Goal: Information Seeking & Learning: Learn about a topic

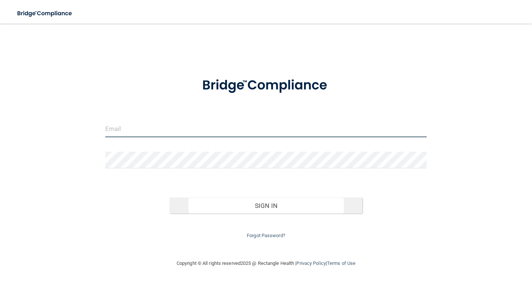
type input "[EMAIL_ADDRESS][DOMAIN_NAME]"
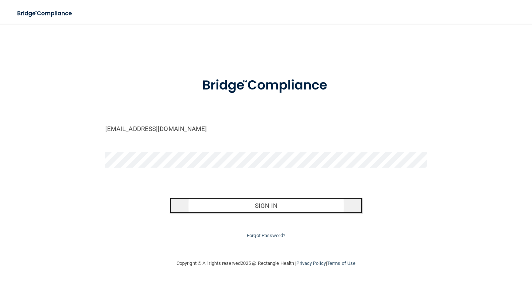
click at [268, 206] on button "Sign In" at bounding box center [266, 205] width 193 height 16
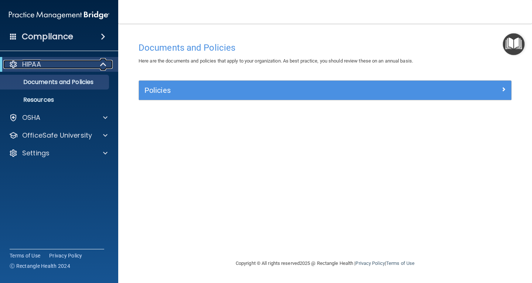
click at [109, 61] on div at bounding box center [104, 64] width 18 height 9
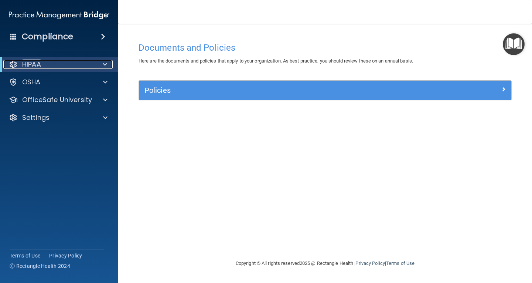
click at [109, 61] on div at bounding box center [104, 64] width 18 height 9
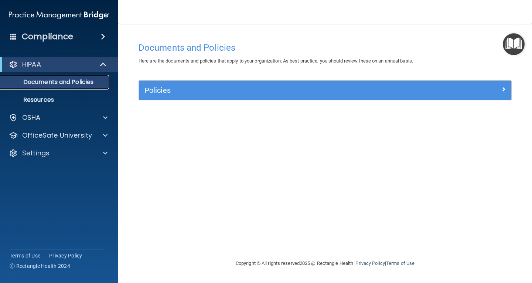
click at [85, 84] on p "Documents and Policies" at bounding box center [55, 81] width 101 height 7
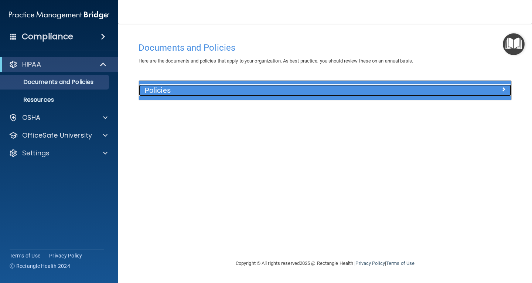
click at [502, 91] on span at bounding box center [503, 89] width 4 height 9
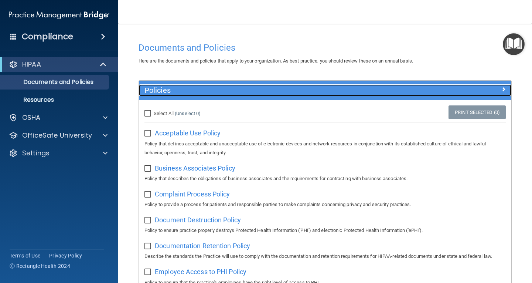
click at [502, 91] on div at bounding box center [464, 88] width 93 height 9
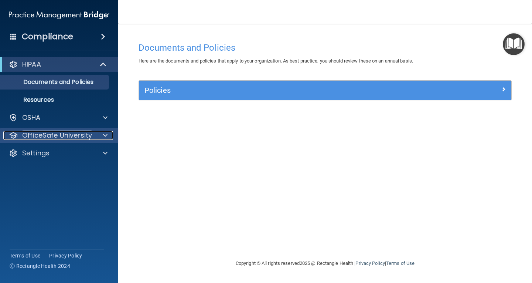
click at [79, 135] on p "OfficeSafe University" at bounding box center [57, 135] width 70 height 9
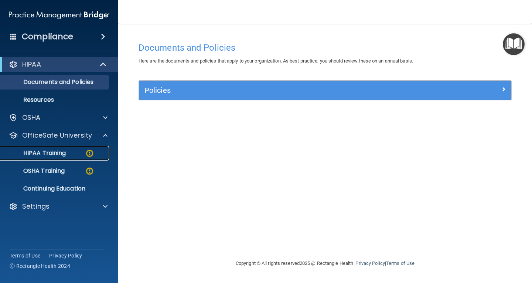
click at [61, 149] on p "HIPAA Training" at bounding box center [35, 152] width 61 height 7
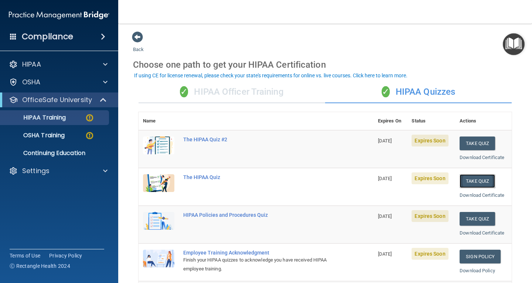
click at [474, 180] on button "Take Quiz" at bounding box center [477, 181] width 35 height 14
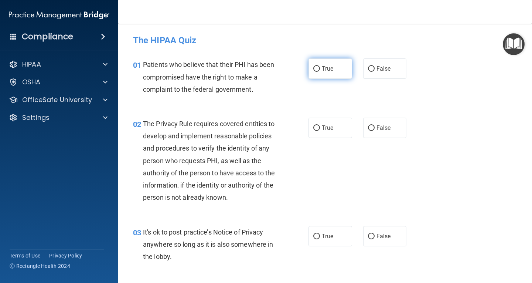
click at [315, 71] on input "True" at bounding box center [316, 69] width 7 height 6
radio input "true"
click at [313, 124] on label "True" at bounding box center [331, 128] width 44 height 20
click at [313, 125] on input "True" at bounding box center [316, 128] width 7 height 6
radio input "true"
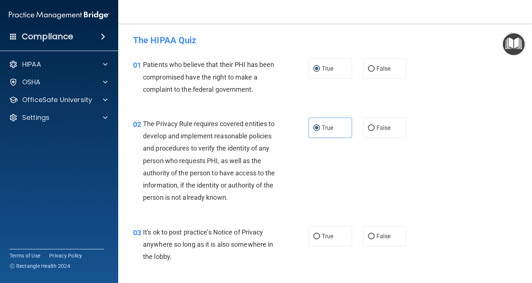
scroll to position [37, 0]
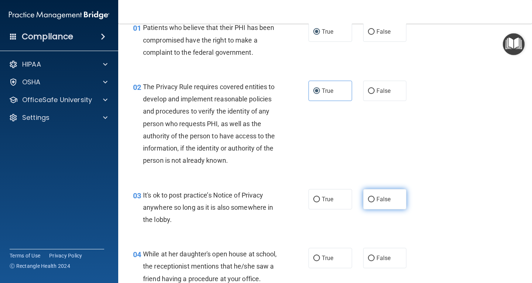
click at [368, 198] on input "False" at bounding box center [371, 200] width 7 height 6
radio input "true"
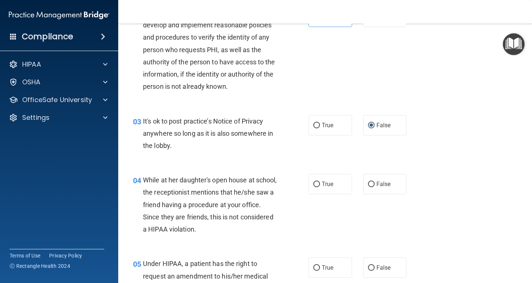
scroll to position [148, 0]
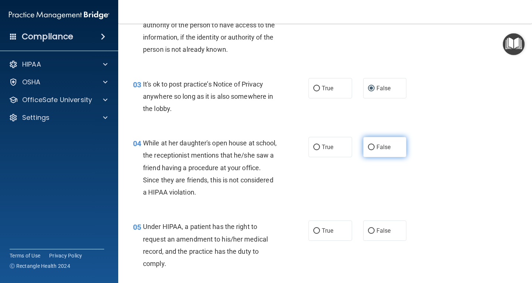
click at [368, 147] on input "False" at bounding box center [371, 147] width 7 height 6
radio input "true"
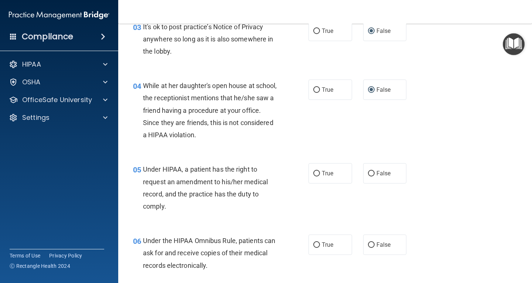
scroll to position [222, 0]
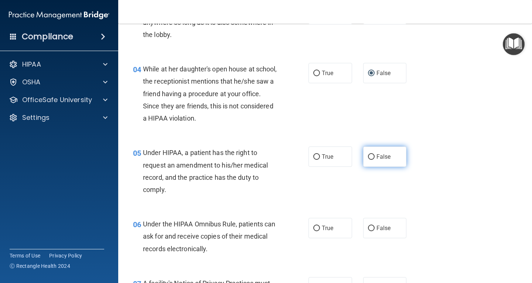
click at [368, 156] on input "False" at bounding box center [371, 157] width 7 height 6
radio input "true"
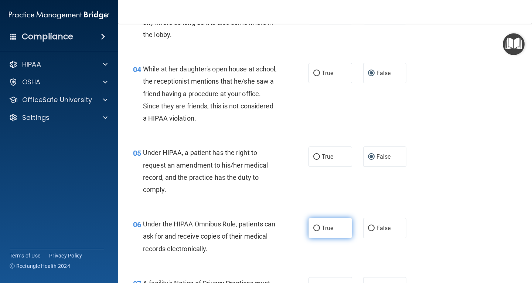
click at [313, 227] on input "True" at bounding box center [316, 228] width 7 height 6
radio input "true"
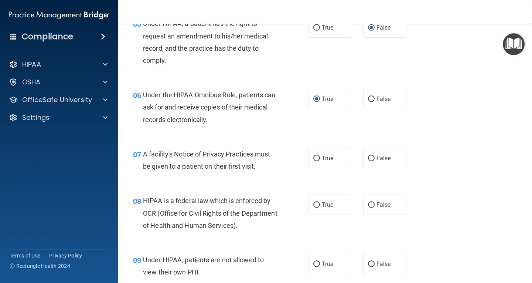
scroll to position [370, 0]
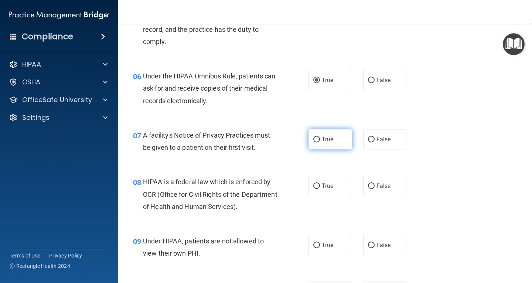
click at [316, 139] on input "True" at bounding box center [316, 140] width 7 height 6
radio input "true"
click at [316, 183] on input "True" at bounding box center [316, 186] width 7 height 6
radio input "true"
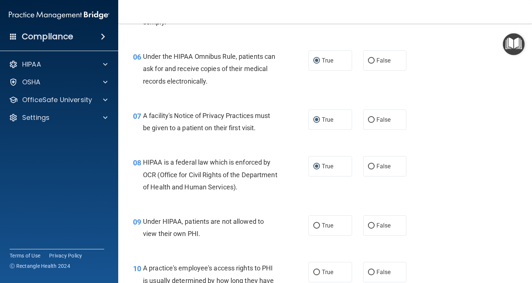
scroll to position [406, 0]
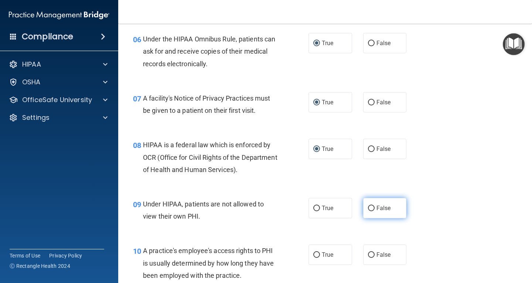
click at [368, 205] on input "False" at bounding box center [371, 208] width 7 height 6
radio input "true"
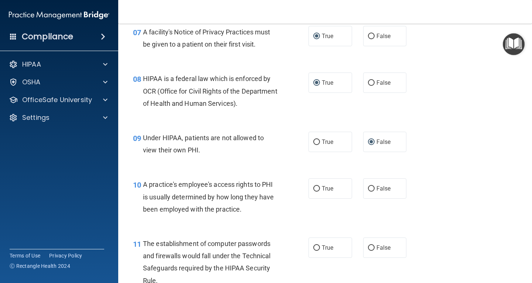
scroll to position [480, 0]
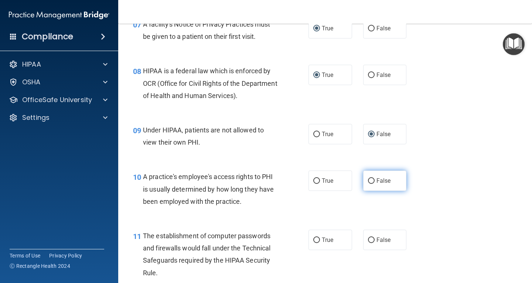
click at [368, 179] on input "False" at bounding box center [371, 181] width 7 height 6
radio input "true"
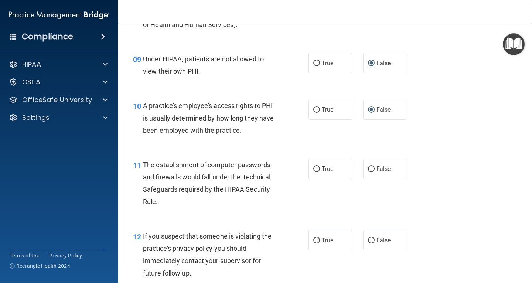
scroll to position [554, 0]
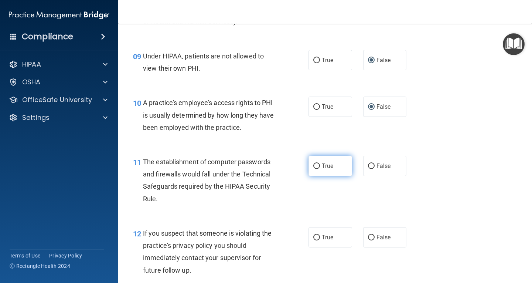
click at [315, 166] on input "True" at bounding box center [316, 166] width 7 height 6
radio input "true"
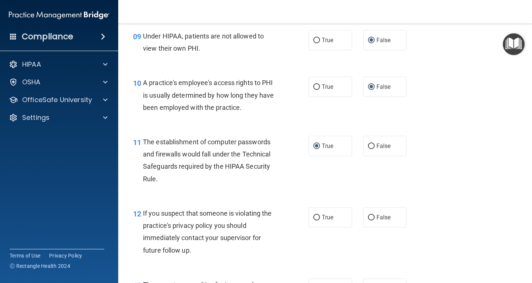
scroll to position [591, 0]
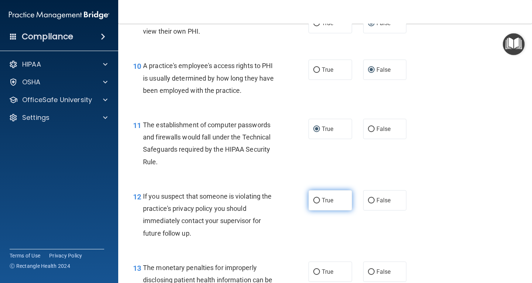
click at [313, 201] on input "True" at bounding box center [316, 201] width 7 height 6
radio input "true"
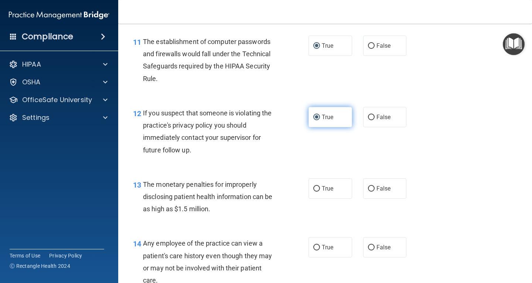
scroll to position [702, 0]
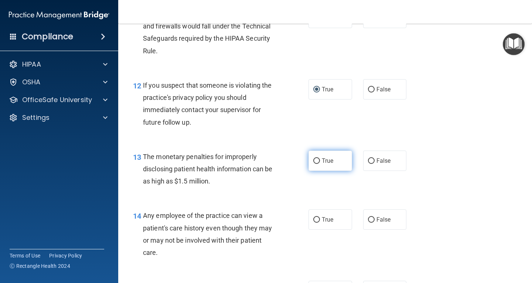
click at [315, 160] on input "True" at bounding box center [316, 161] width 7 height 6
radio input "true"
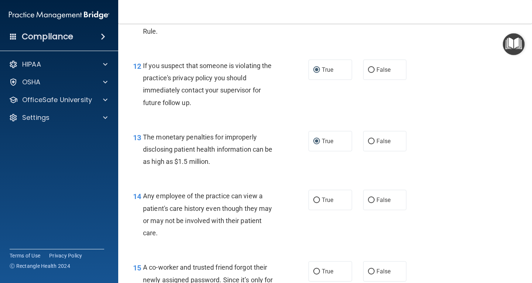
scroll to position [739, 0]
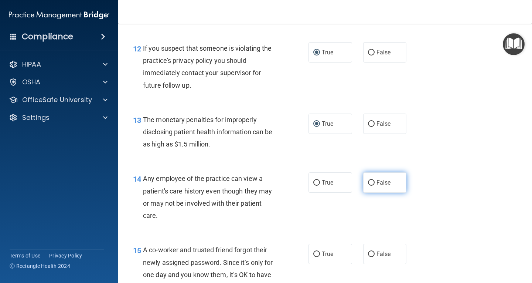
click at [368, 181] on input "False" at bounding box center [371, 183] width 7 height 6
radio input "true"
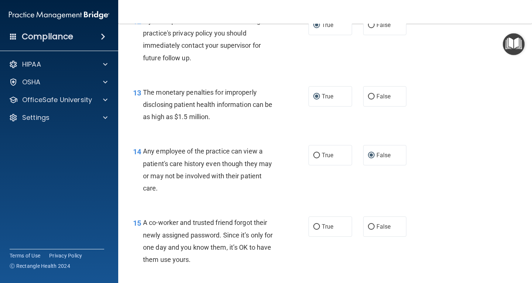
scroll to position [813, 0]
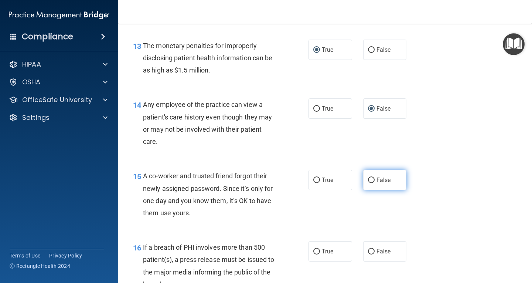
click at [370, 180] on input "False" at bounding box center [371, 180] width 7 height 6
radio input "true"
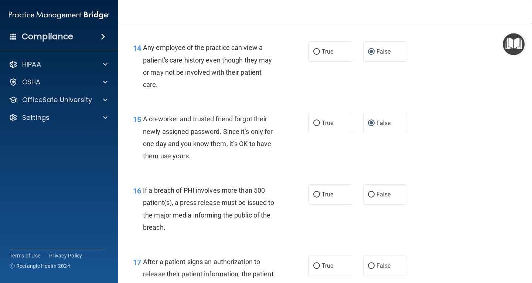
scroll to position [887, 0]
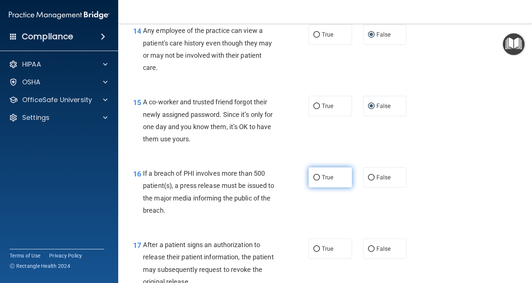
click at [314, 180] on input "True" at bounding box center [316, 178] width 7 height 6
radio input "true"
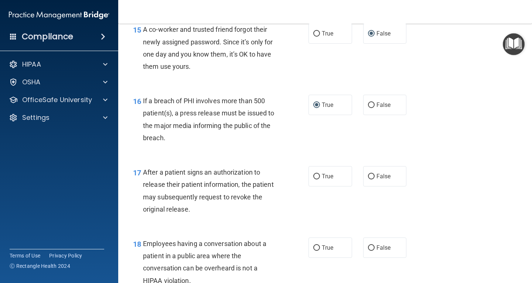
scroll to position [961, 0]
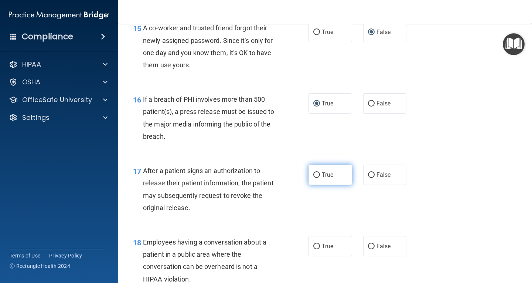
click at [313, 174] on input "True" at bounding box center [316, 175] width 7 height 6
radio input "true"
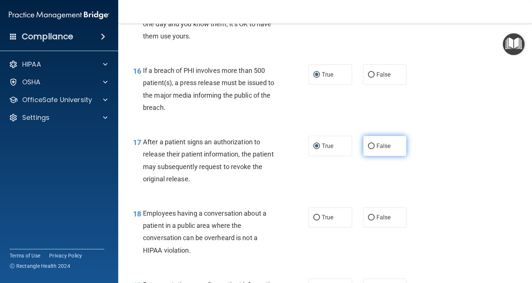
scroll to position [1035, 0]
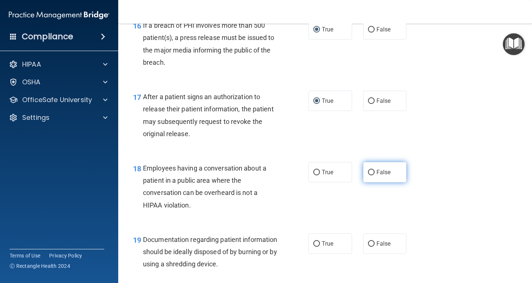
click at [368, 172] on input "False" at bounding box center [371, 173] width 7 height 6
radio input "true"
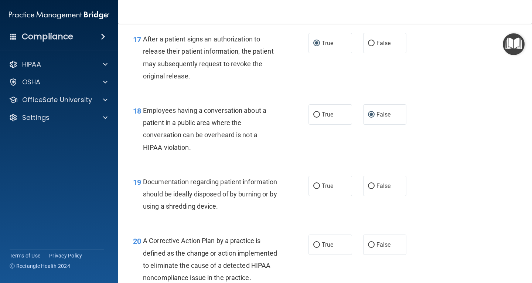
scroll to position [1109, 0]
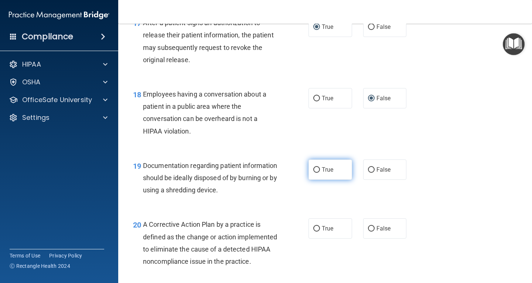
click at [313, 169] on input "True" at bounding box center [316, 170] width 7 height 6
radio input "true"
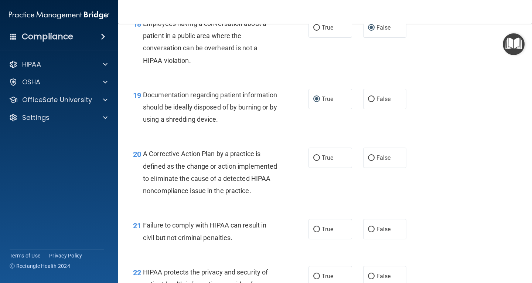
scroll to position [1183, 0]
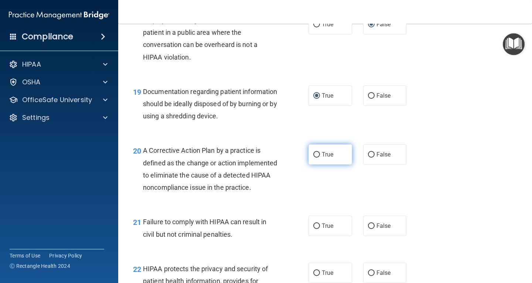
click at [315, 154] on input "True" at bounding box center [316, 155] width 7 height 6
radio input "true"
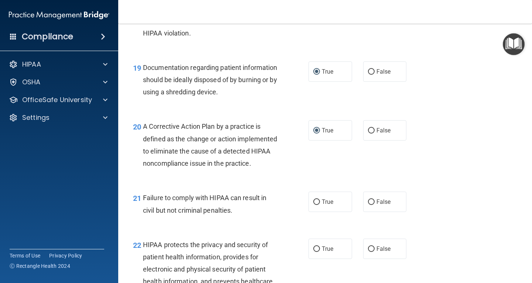
scroll to position [1219, 0]
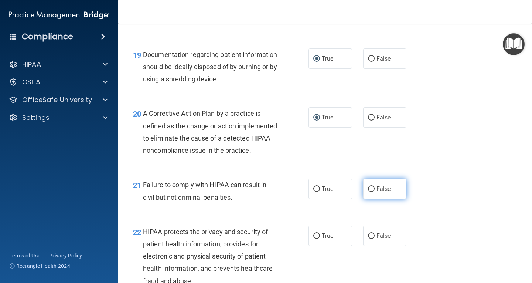
click at [370, 192] on input "False" at bounding box center [371, 189] width 7 height 6
radio input "true"
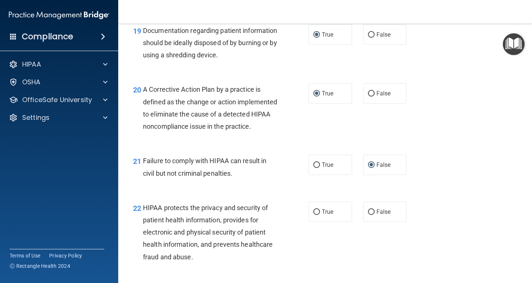
scroll to position [1256, 0]
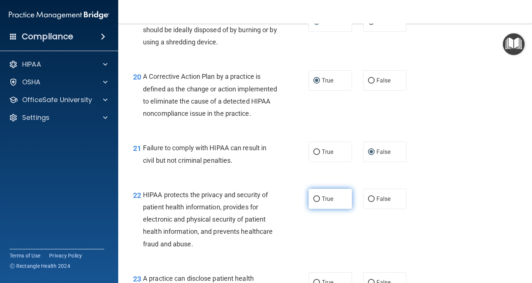
click at [315, 202] on input "True" at bounding box center [316, 199] width 7 height 6
radio input "true"
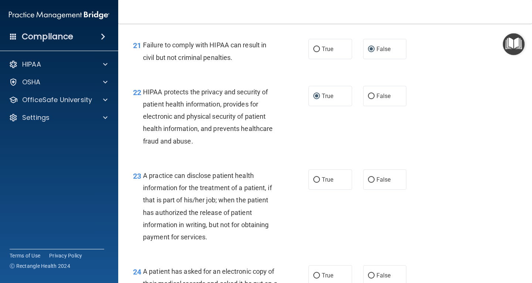
scroll to position [1367, 0]
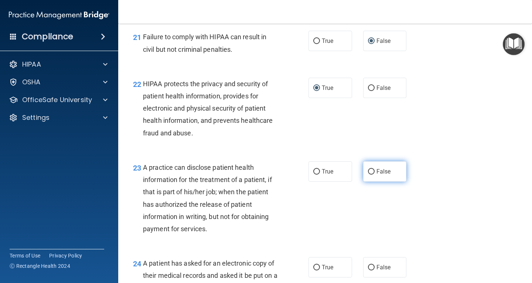
click at [368, 174] on input "False" at bounding box center [371, 172] width 7 height 6
radio input "true"
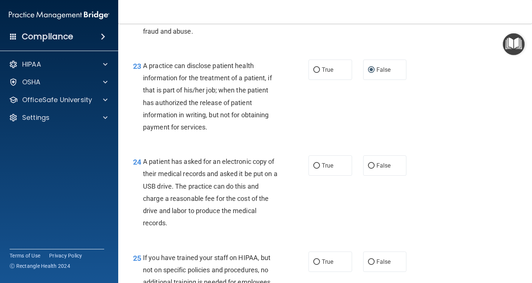
scroll to position [1478, 0]
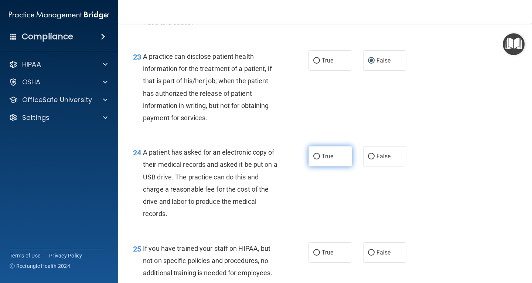
click at [314, 159] on input "True" at bounding box center [316, 157] width 7 height 6
radio input "true"
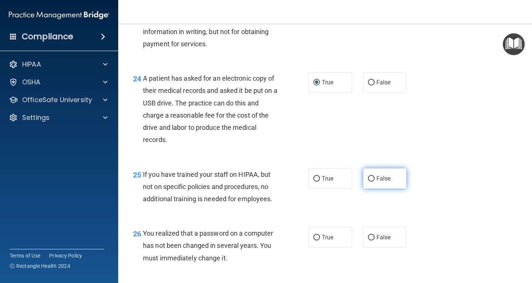
click at [369, 181] on input "False" at bounding box center [371, 179] width 7 height 6
radio input "true"
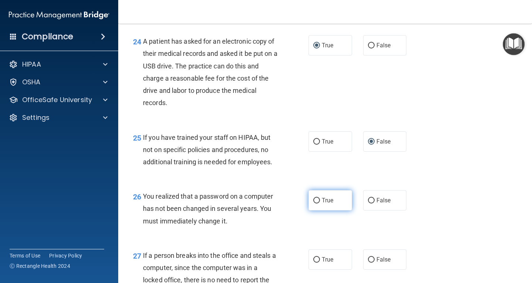
click at [313, 203] on input "True" at bounding box center [316, 201] width 7 height 6
radio input "true"
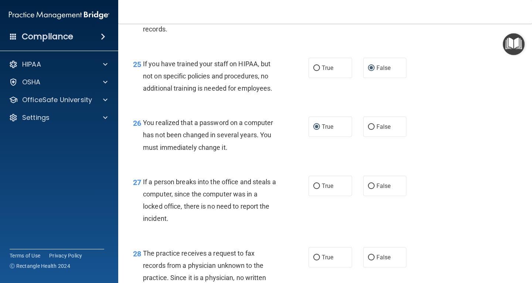
scroll to position [1663, 0]
click at [369, 188] on input "False" at bounding box center [371, 186] width 7 height 6
radio input "true"
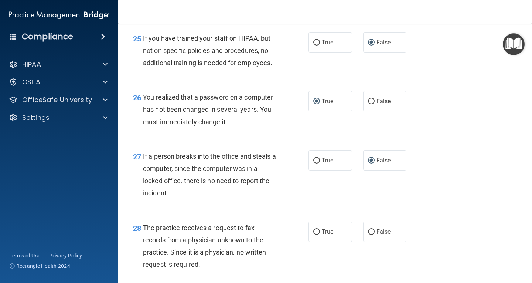
scroll to position [1737, 0]
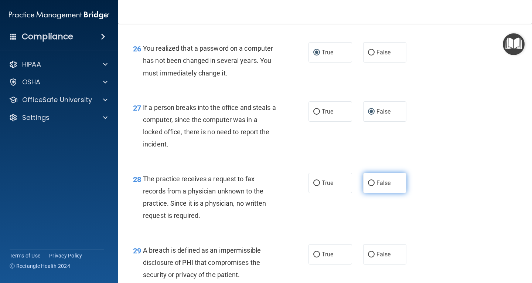
click at [368, 186] on input "False" at bounding box center [371, 183] width 7 height 6
radio input "true"
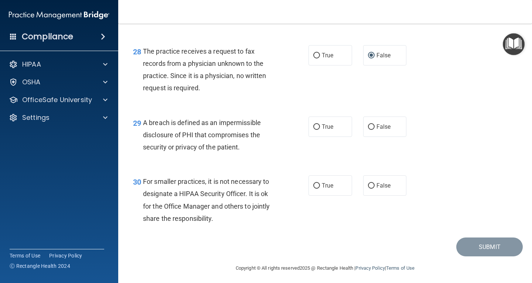
scroll to position [1879, 0]
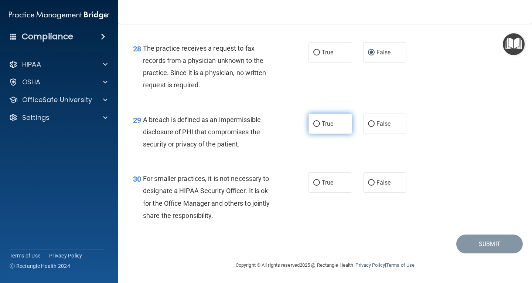
click at [314, 127] on label "True" at bounding box center [331, 123] width 44 height 20
click at [314, 127] on input "True" at bounding box center [316, 124] width 7 height 6
radio input "true"
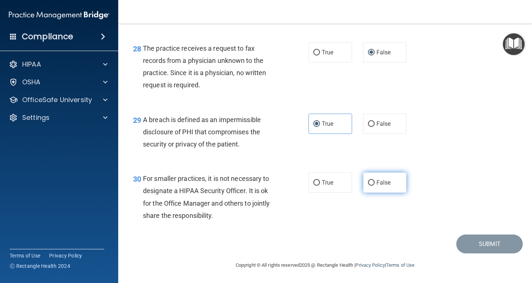
click at [368, 181] on input "False" at bounding box center [371, 183] width 7 height 6
radio input "true"
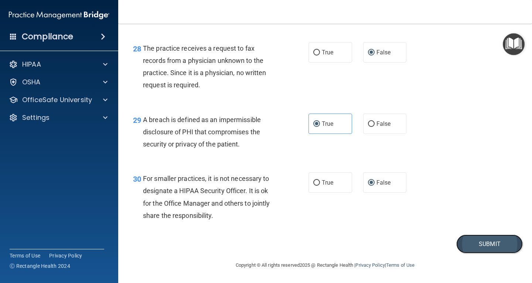
click at [485, 241] on button "Submit" at bounding box center [489, 243] width 67 height 19
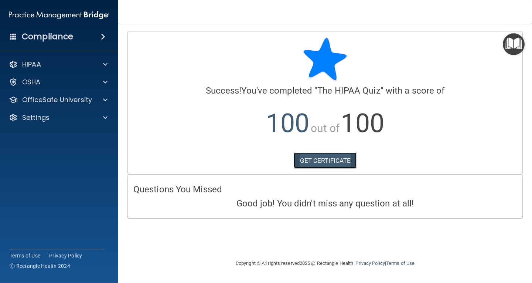
click at [328, 163] on link "GET CERTIFICATE" at bounding box center [325, 160] width 63 height 16
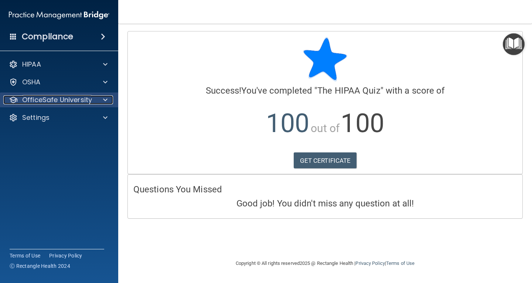
click at [86, 104] on p "OfficeSafe University" at bounding box center [57, 99] width 70 height 9
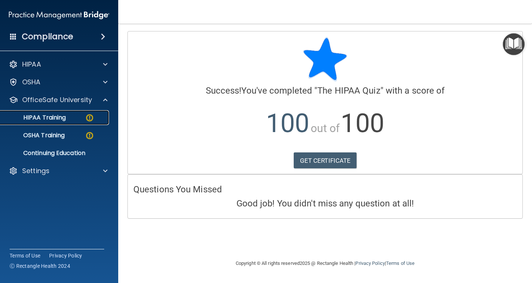
click at [88, 115] on img at bounding box center [89, 117] width 9 height 9
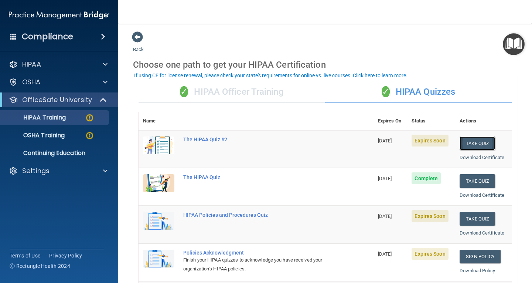
click at [472, 143] on button "Take Quiz" at bounding box center [477, 143] width 35 height 14
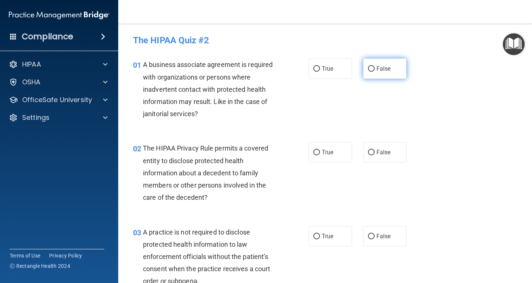
click at [364, 66] on label "False" at bounding box center [385, 68] width 44 height 20
click at [368, 66] on input "False" at bounding box center [371, 69] width 7 height 6
radio input "true"
click at [317, 155] on input "True" at bounding box center [316, 153] width 7 height 6
radio input "true"
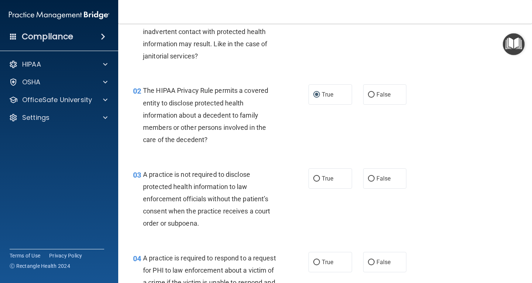
scroll to position [74, 0]
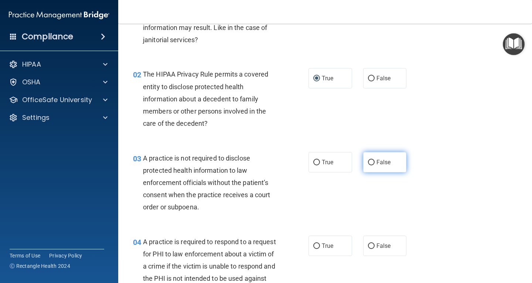
click at [368, 163] on input "False" at bounding box center [371, 163] width 7 height 6
radio input "true"
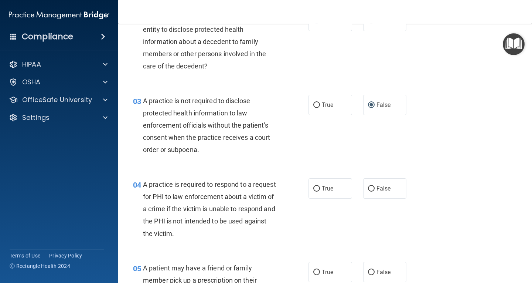
scroll to position [148, 0]
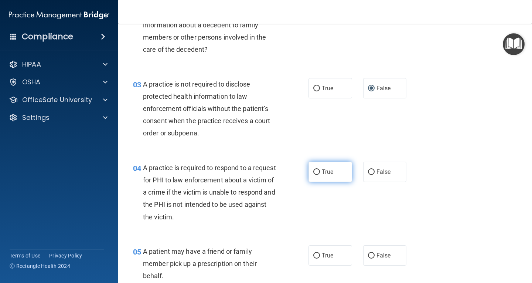
click at [316, 170] on input "True" at bounding box center [316, 172] width 7 height 6
radio input "true"
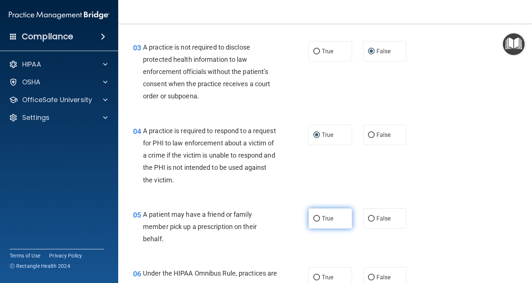
click at [317, 217] on input "True" at bounding box center [316, 219] width 7 height 6
radio input "true"
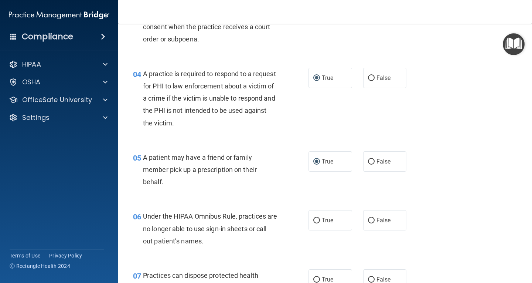
scroll to position [296, 0]
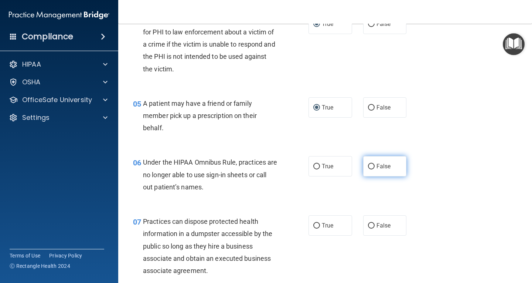
click at [368, 166] on input "False" at bounding box center [371, 167] width 7 height 6
radio input "true"
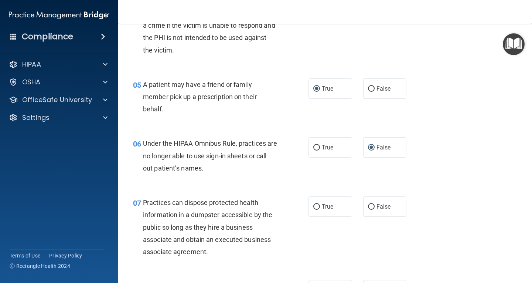
scroll to position [333, 0]
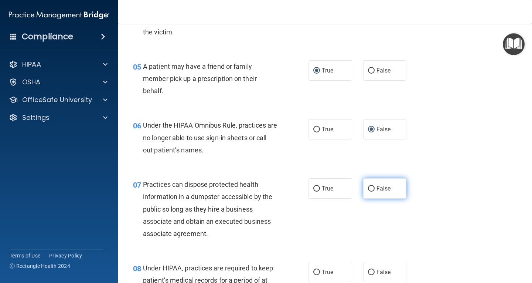
click at [368, 188] on input "False" at bounding box center [371, 189] width 7 height 6
radio input "true"
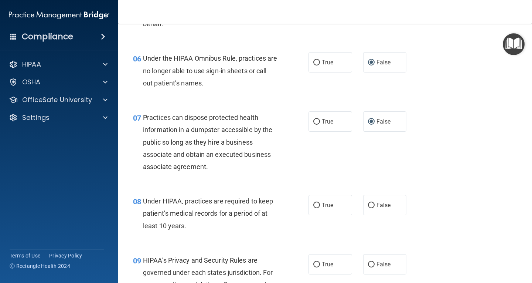
scroll to position [406, 0]
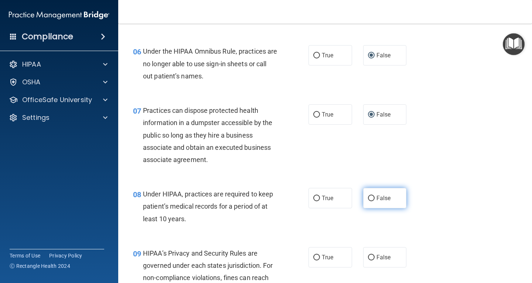
click at [366, 193] on label "False" at bounding box center [385, 198] width 44 height 20
click at [368, 195] on input "False" at bounding box center [371, 198] width 7 height 6
radio input "true"
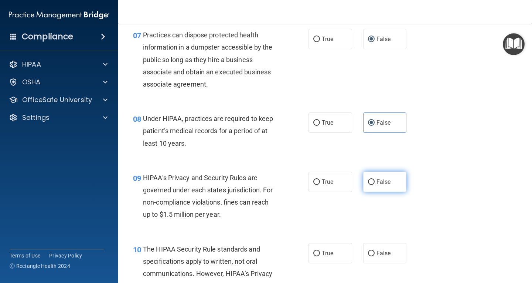
scroll to position [517, 0]
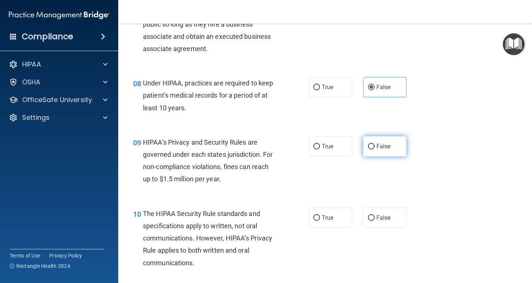
click at [363, 149] on label "False" at bounding box center [385, 146] width 44 height 20
click at [368, 149] on input "False" at bounding box center [371, 147] width 7 height 6
radio input "true"
click at [315, 218] on input "True" at bounding box center [316, 218] width 7 height 6
radio input "true"
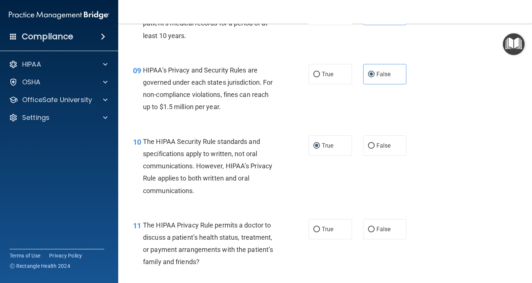
scroll to position [591, 0]
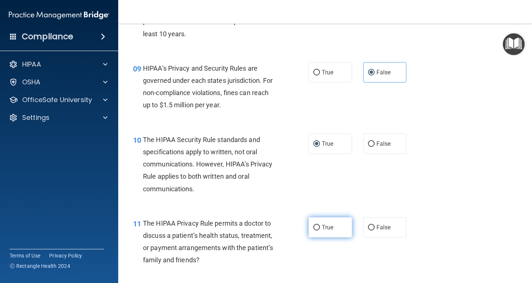
click at [313, 230] on label "True" at bounding box center [331, 227] width 44 height 20
click at [313, 230] on input "True" at bounding box center [316, 228] width 7 height 6
radio input "true"
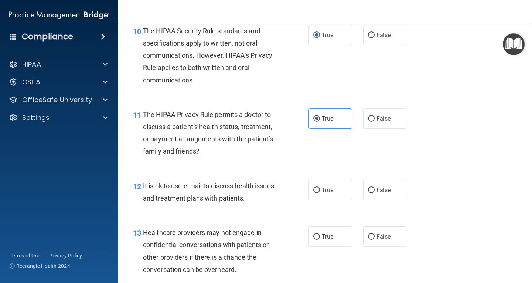
scroll to position [702, 0]
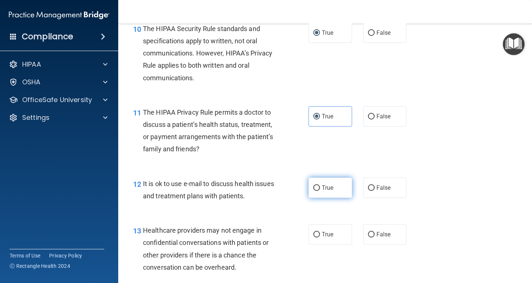
click at [316, 189] on input "True" at bounding box center [316, 188] width 7 height 6
radio input "true"
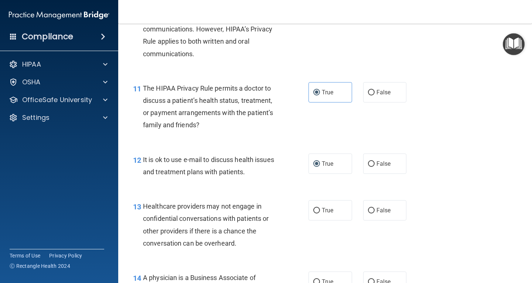
scroll to position [739, 0]
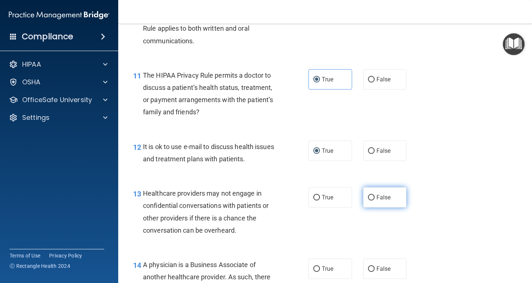
click at [368, 198] on input "False" at bounding box center [371, 198] width 7 height 6
radio input "true"
click at [353, 235] on div "13 Healthcare providers may not engage in confidential conversations with patie…" at bounding box center [324, 213] width 395 height 71
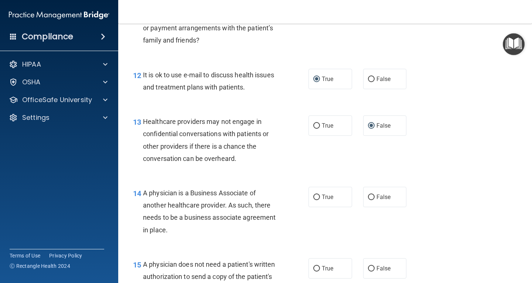
scroll to position [813, 0]
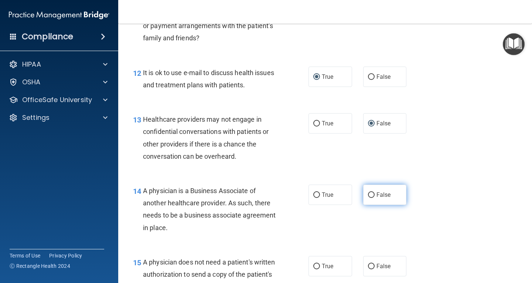
click at [369, 196] on input "False" at bounding box center [371, 195] width 7 height 6
radio input "true"
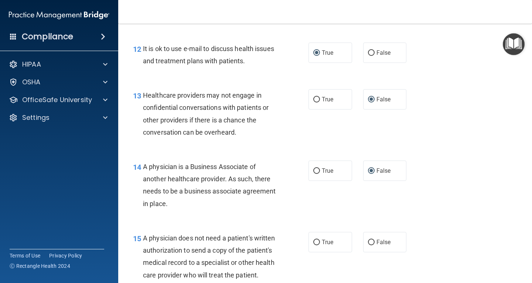
scroll to position [850, 0]
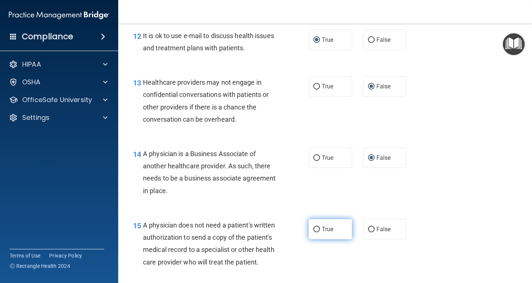
click at [315, 229] on input "True" at bounding box center [316, 230] width 7 height 6
radio input "true"
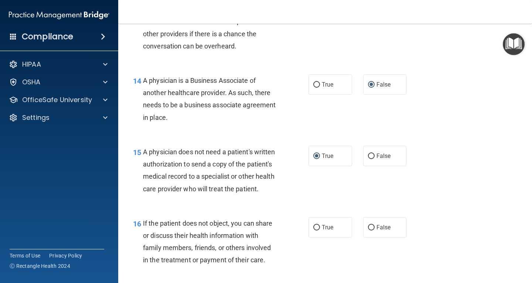
scroll to position [924, 0]
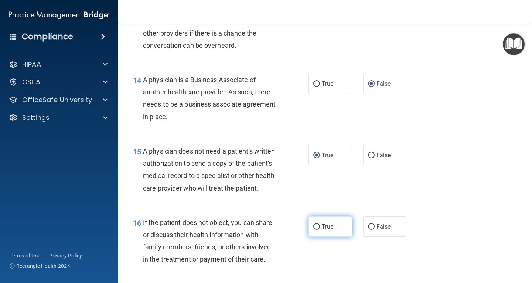
click at [322, 230] on span "True" at bounding box center [327, 226] width 11 height 7
click at [320, 229] on input "True" at bounding box center [316, 227] width 7 height 6
radio input "true"
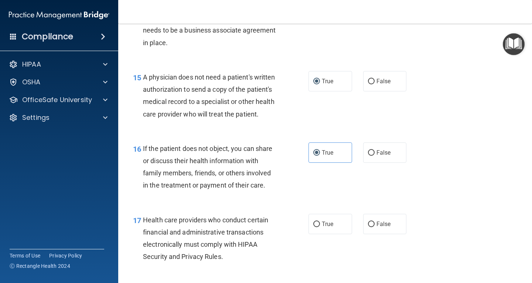
scroll to position [1035, 0]
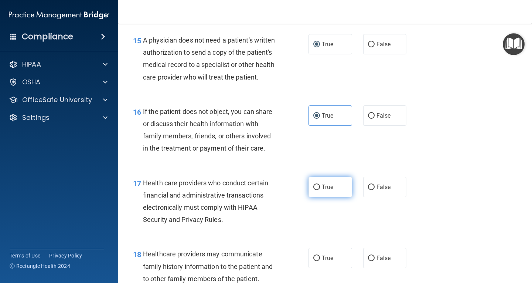
click at [315, 190] on input "True" at bounding box center [316, 187] width 7 height 6
radio input "true"
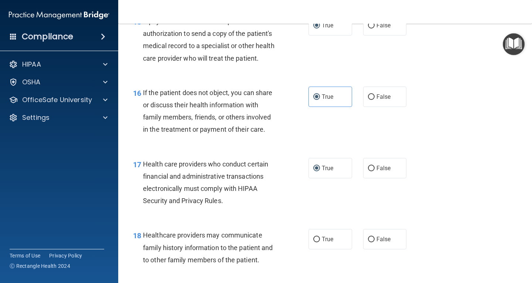
scroll to position [1109, 0]
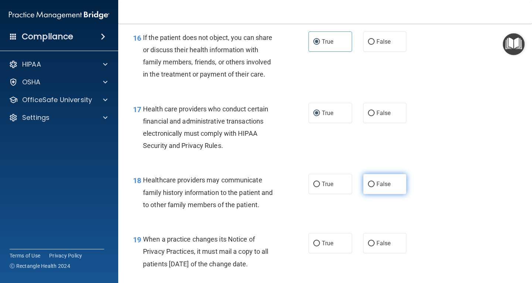
click at [369, 187] on input "False" at bounding box center [371, 184] width 7 height 6
radio input "true"
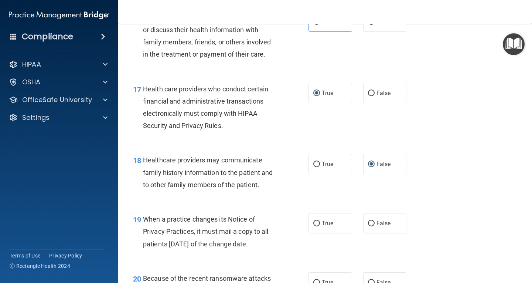
scroll to position [1146, 0]
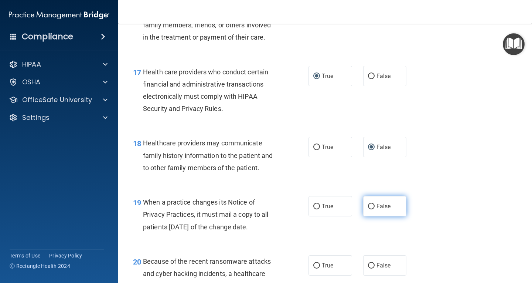
click at [368, 209] on input "False" at bounding box center [371, 207] width 7 height 6
radio input "true"
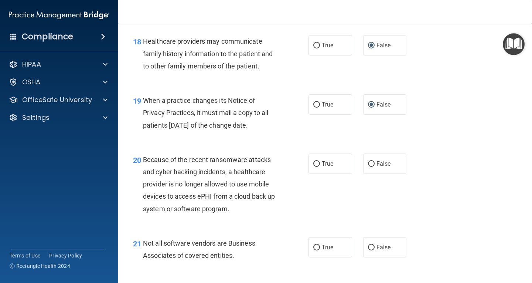
scroll to position [1256, 0]
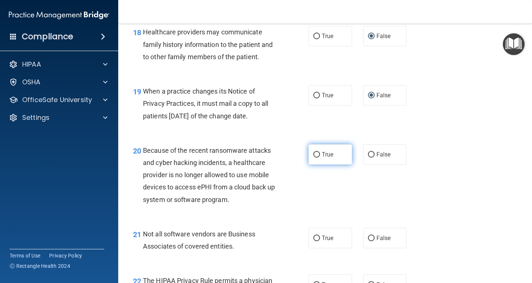
click at [316, 157] on input "True" at bounding box center [316, 155] width 7 height 6
radio input "true"
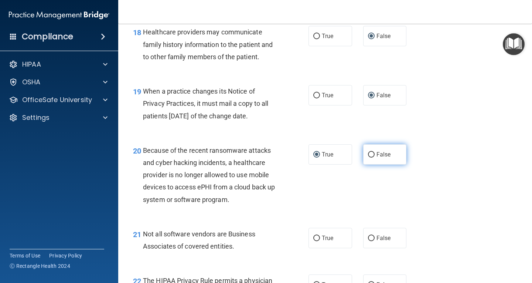
click at [363, 164] on label "False" at bounding box center [385, 154] width 44 height 20
click at [368, 157] on input "False" at bounding box center [371, 155] width 7 height 6
radio input "true"
radio input "false"
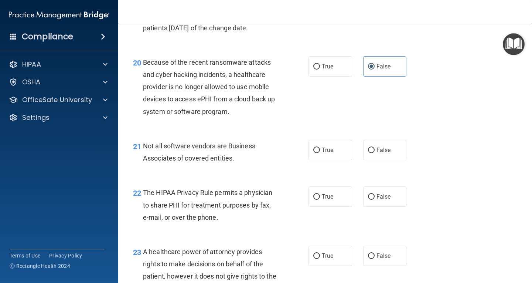
scroll to position [1367, 0]
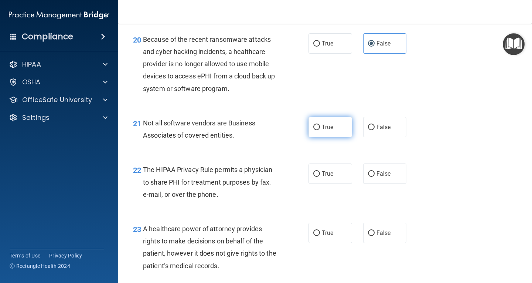
click at [316, 130] on input "True" at bounding box center [316, 128] width 7 height 6
radio input "true"
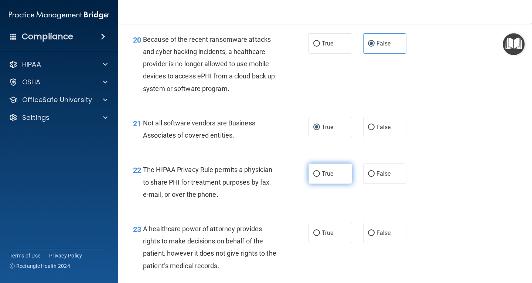
click at [317, 177] on input "True" at bounding box center [316, 174] width 7 height 6
radio input "true"
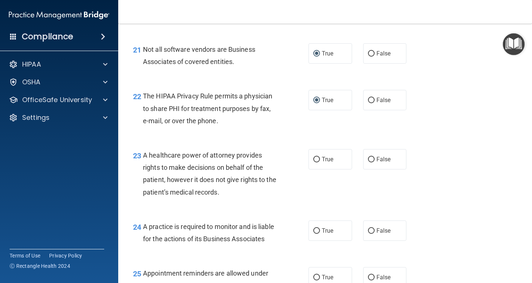
scroll to position [1441, 0]
click at [363, 169] on label "False" at bounding box center [385, 159] width 44 height 20
click at [368, 162] on input "False" at bounding box center [371, 159] width 7 height 6
radio input "true"
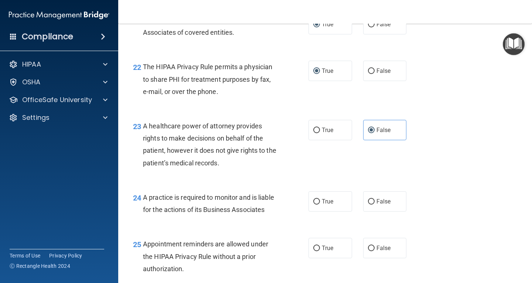
scroll to position [1515, 0]
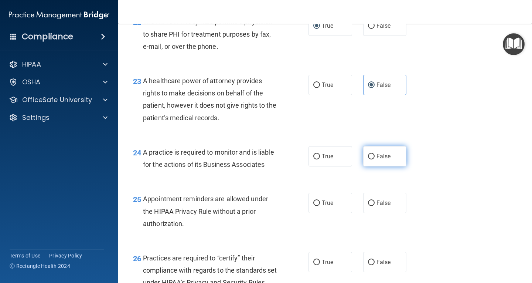
click at [368, 159] on input "False" at bounding box center [371, 157] width 7 height 6
radio input "true"
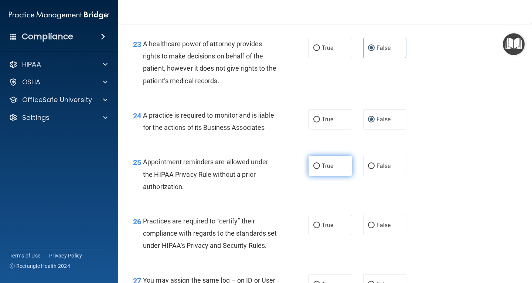
click at [313, 169] on input "True" at bounding box center [316, 166] width 7 height 6
radio input "true"
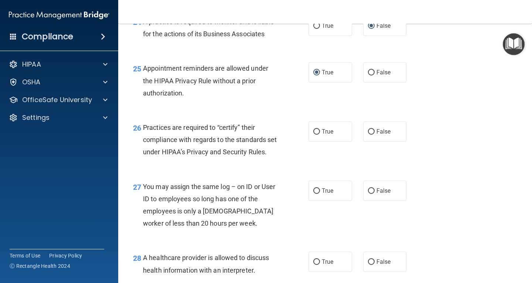
scroll to position [1663, 0]
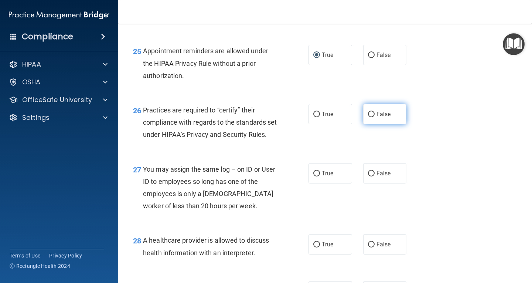
click at [368, 117] on input "False" at bounding box center [371, 115] width 7 height 6
radio input "true"
click at [369, 176] on input "False" at bounding box center [371, 174] width 7 height 6
radio input "true"
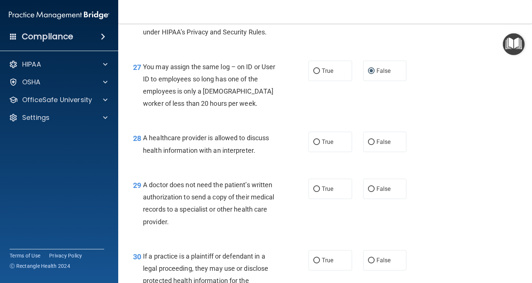
scroll to position [1774, 0]
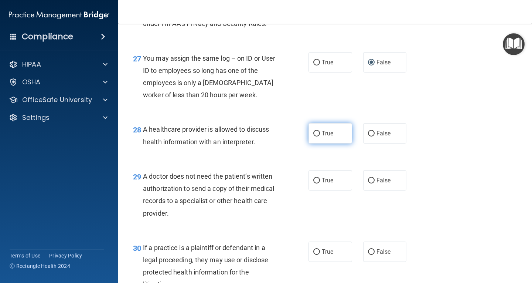
click at [314, 136] on input "True" at bounding box center [316, 134] width 7 height 6
radio input "true"
click at [316, 183] on input "True" at bounding box center [316, 181] width 7 height 6
radio input "true"
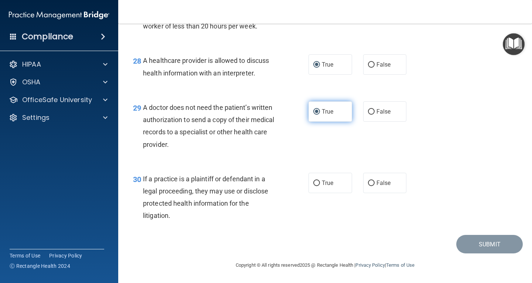
scroll to position [1848, 0]
click at [316, 193] on label "True" at bounding box center [331, 183] width 44 height 20
click at [316, 186] on input "True" at bounding box center [316, 183] width 7 height 6
radio input "true"
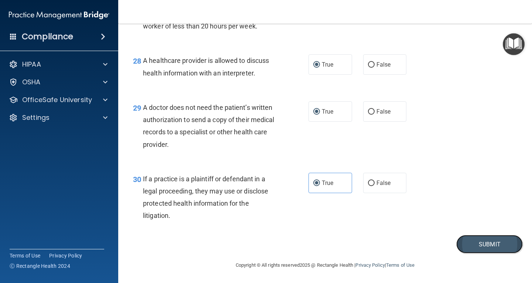
click at [489, 254] on button "Submit" at bounding box center [489, 244] width 67 height 19
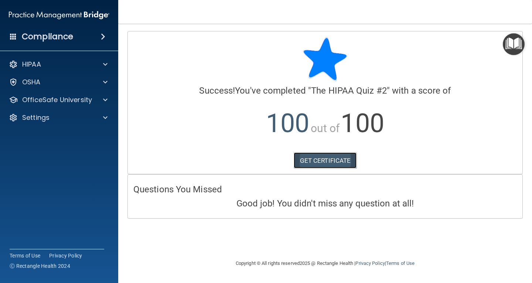
click at [329, 160] on link "GET CERTIFICATE" at bounding box center [325, 160] width 63 height 16
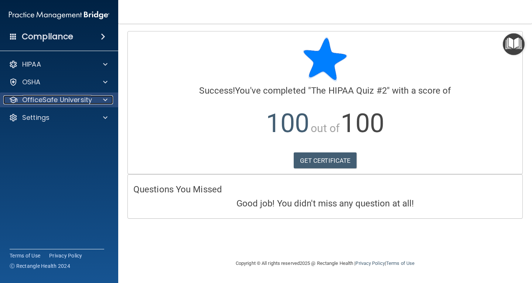
click at [98, 99] on div at bounding box center [104, 99] width 18 height 9
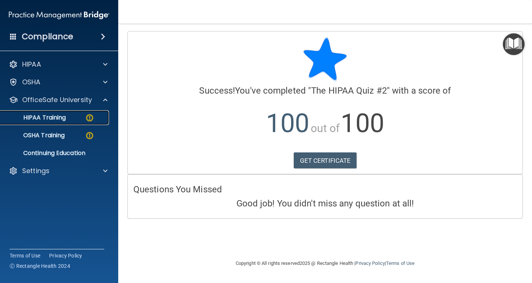
click at [89, 118] on img at bounding box center [89, 117] width 9 height 9
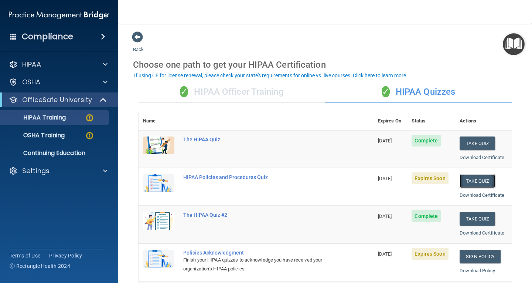
click at [481, 178] on button "Take Quiz" at bounding box center [477, 181] width 35 height 14
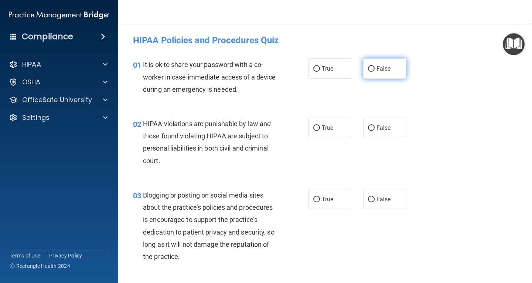
click at [370, 69] on input "False" at bounding box center [371, 69] width 7 height 6
radio input "true"
click at [322, 129] on span "True" at bounding box center [327, 127] width 11 height 7
click at [319, 129] on input "True" at bounding box center [316, 128] width 7 height 6
radio input "true"
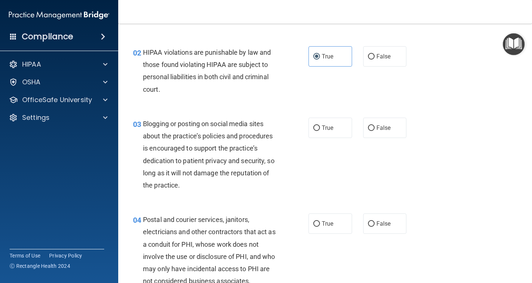
scroll to position [74, 0]
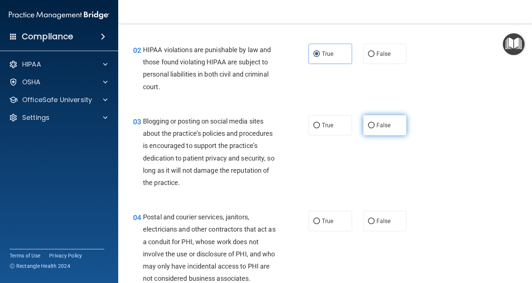
click at [369, 123] on input "False" at bounding box center [371, 126] width 7 height 6
radio input "true"
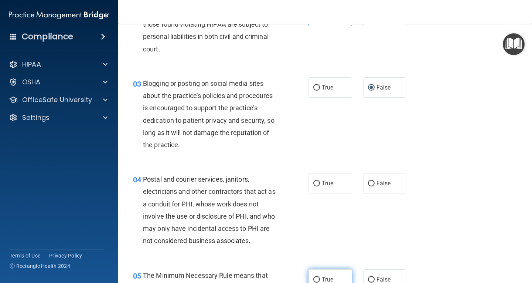
scroll to position [185, 0]
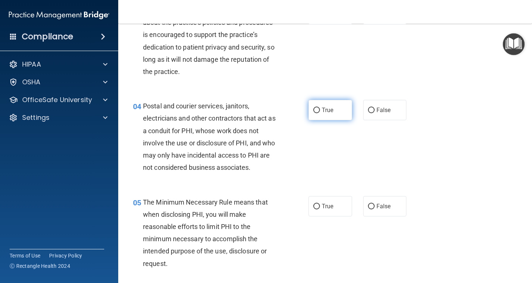
click at [333, 108] on label "True" at bounding box center [331, 110] width 44 height 20
click at [320, 108] on input "True" at bounding box center [316, 111] width 7 height 6
radio input "true"
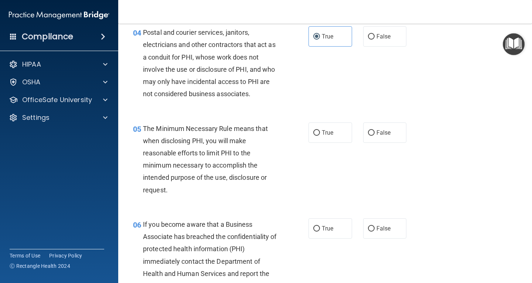
scroll to position [259, 0]
click at [340, 133] on label "True" at bounding box center [331, 132] width 44 height 20
click at [320, 133] on input "True" at bounding box center [316, 133] width 7 height 6
radio input "true"
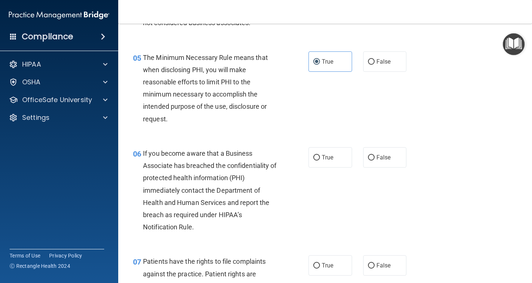
scroll to position [333, 0]
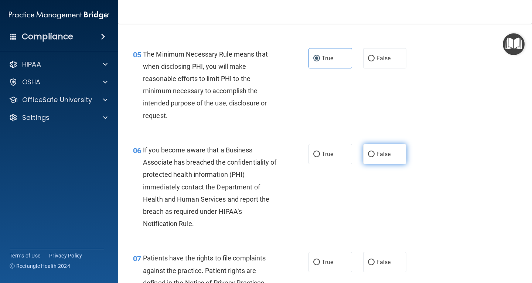
click at [380, 160] on label "False" at bounding box center [385, 154] width 44 height 20
click at [375, 157] on input "False" at bounding box center [371, 155] width 7 height 6
radio input "true"
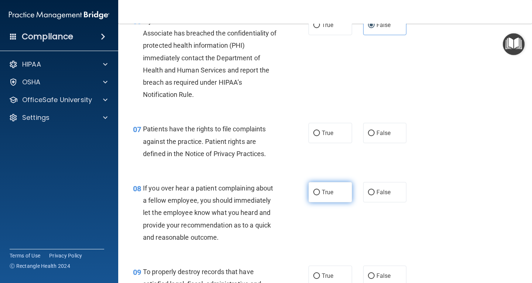
scroll to position [480, 0]
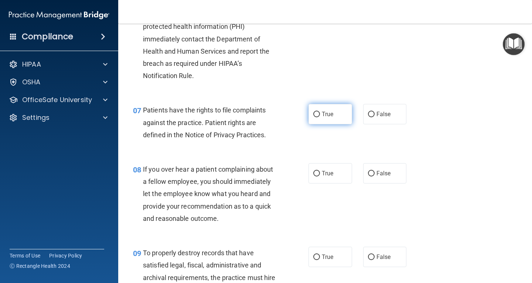
click at [327, 118] on label "True" at bounding box center [331, 114] width 44 height 20
click at [320, 117] on input "True" at bounding box center [316, 115] width 7 height 6
radio input "true"
click at [373, 172] on label "False" at bounding box center [385, 173] width 44 height 20
click at [373, 172] on input "False" at bounding box center [371, 174] width 7 height 6
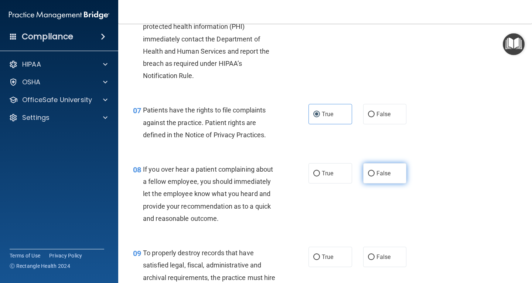
radio input "true"
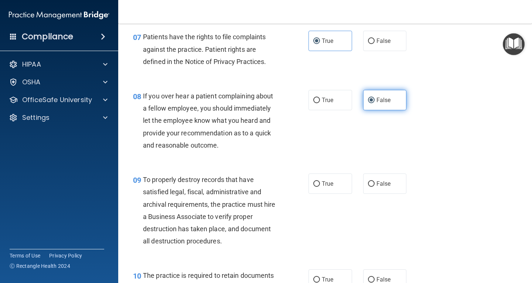
scroll to position [554, 0]
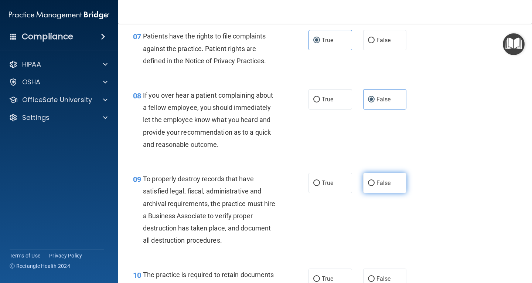
click at [382, 173] on label "False" at bounding box center [385, 183] width 44 height 20
click at [375, 180] on input "False" at bounding box center [371, 183] width 7 height 6
radio input "true"
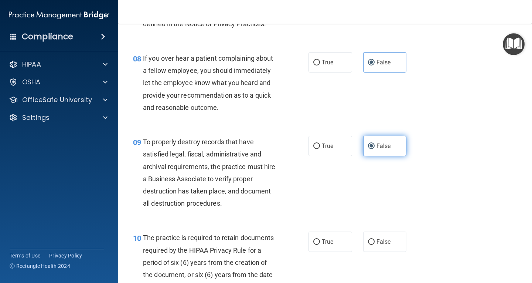
scroll to position [665, 0]
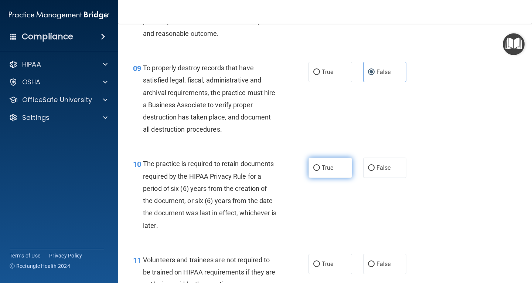
click at [334, 174] on label "True" at bounding box center [331, 167] width 44 height 20
click at [320, 171] on input "True" at bounding box center [316, 168] width 7 height 6
radio input "true"
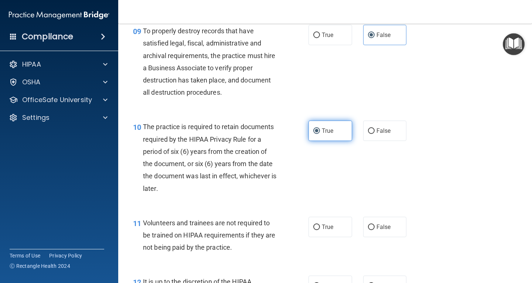
scroll to position [739, 0]
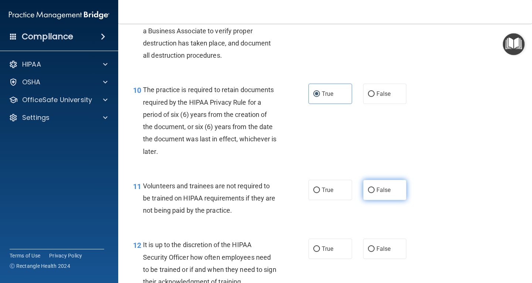
click at [376, 194] on label "False" at bounding box center [385, 190] width 44 height 20
click at [375, 193] on input "False" at bounding box center [371, 190] width 7 height 6
radio input "true"
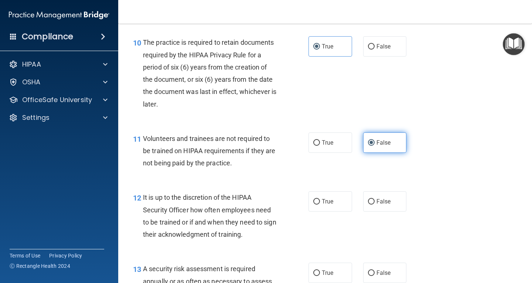
scroll to position [813, 0]
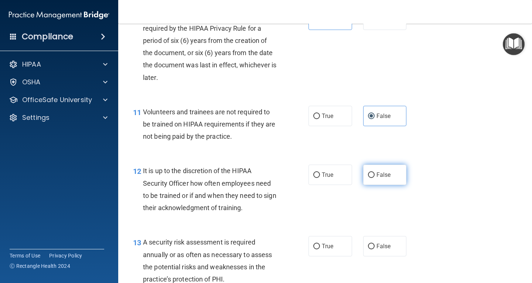
click at [372, 177] on label "False" at bounding box center [385, 174] width 44 height 20
click at [372, 177] on input "False" at bounding box center [371, 175] width 7 height 6
radio input "true"
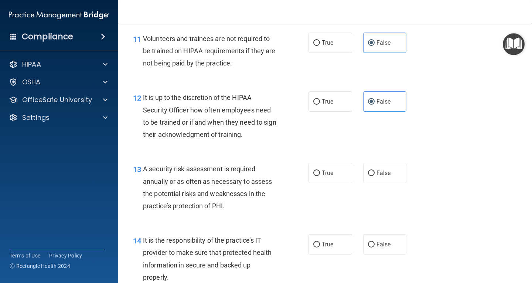
scroll to position [887, 0]
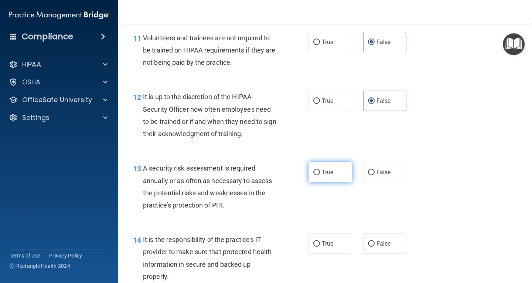
click at [332, 179] on label "True" at bounding box center [331, 172] width 44 height 20
click at [320, 175] on input "True" at bounding box center [316, 173] width 7 height 6
radio input "true"
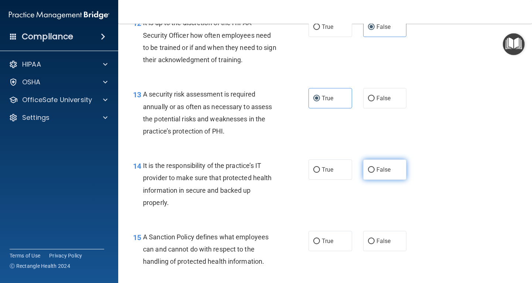
click at [389, 179] on label "False" at bounding box center [385, 169] width 44 height 20
click at [375, 173] on input "False" at bounding box center [371, 170] width 7 height 6
radio input "true"
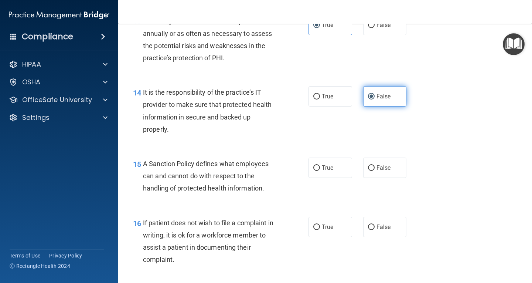
scroll to position [1035, 0]
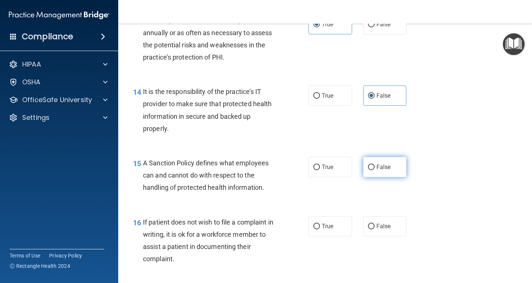
click at [391, 176] on label "False" at bounding box center [385, 167] width 44 height 20
click at [375, 170] on input "False" at bounding box center [371, 167] width 7 height 6
radio input "true"
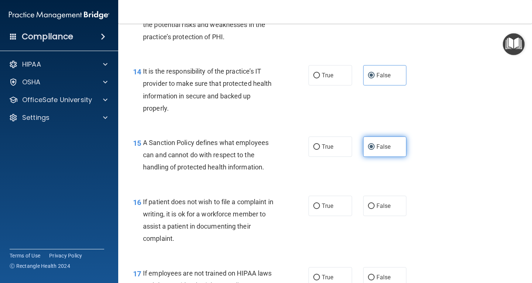
scroll to position [1072, 0]
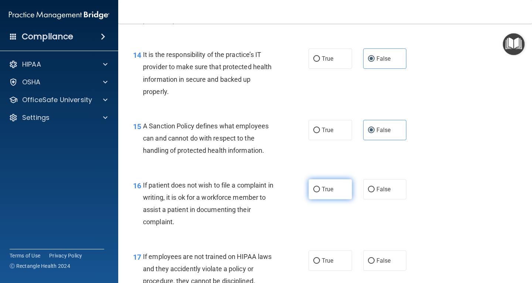
click at [329, 199] on label "True" at bounding box center [331, 189] width 44 height 20
click at [320, 192] on input "True" at bounding box center [316, 190] width 7 height 6
radio input "true"
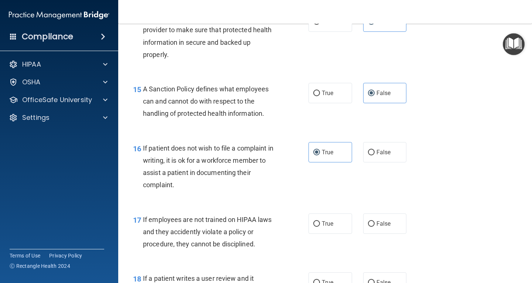
scroll to position [1146, 0]
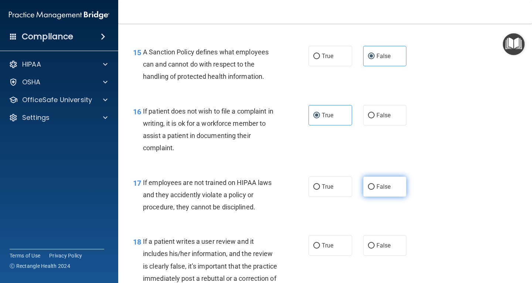
click at [387, 187] on span "False" at bounding box center [384, 186] width 14 height 7
click at [375, 187] on input "False" at bounding box center [371, 187] width 7 height 6
radio input "true"
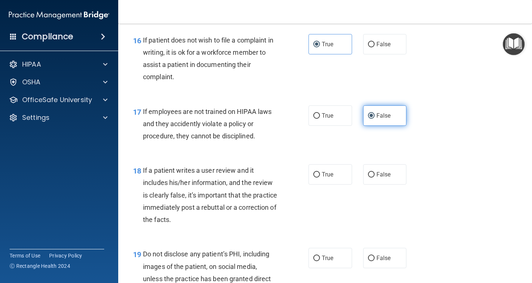
scroll to position [1219, 0]
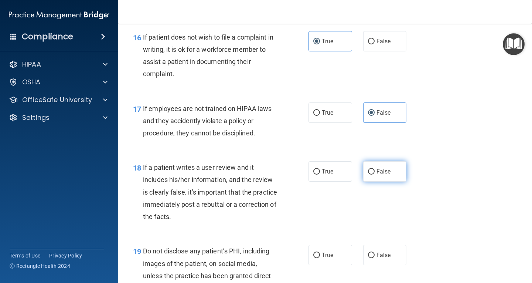
click at [380, 176] on label "False" at bounding box center [385, 171] width 44 height 20
click at [375, 174] on input "False" at bounding box center [371, 172] width 7 height 6
radio input "true"
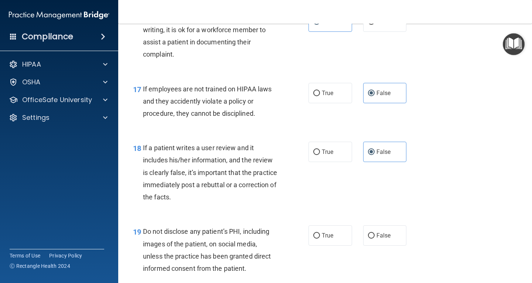
scroll to position [1256, 0]
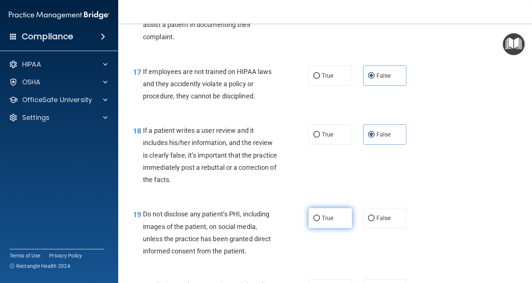
click at [337, 220] on label "True" at bounding box center [331, 218] width 44 height 20
click at [320, 220] on input "True" at bounding box center [316, 218] width 7 height 6
radio input "true"
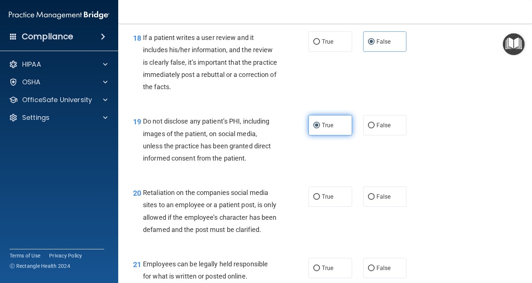
scroll to position [1367, 0]
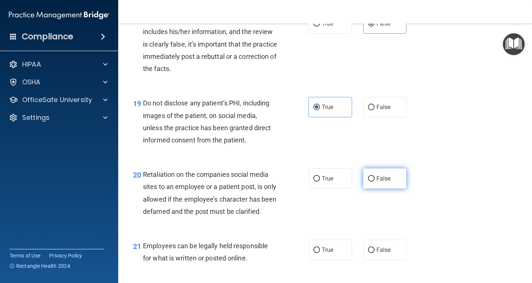
click at [383, 184] on label "False" at bounding box center [385, 178] width 44 height 20
click at [375, 181] on input "False" at bounding box center [371, 179] width 7 height 6
radio input "true"
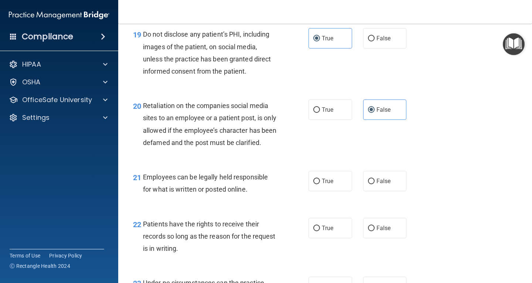
scroll to position [1441, 0]
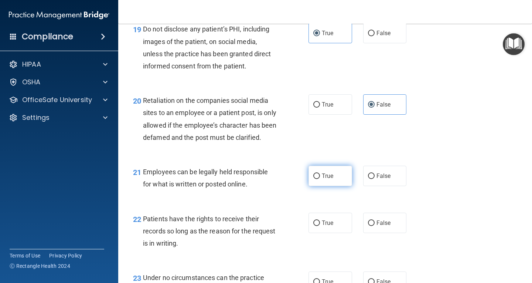
click at [325, 186] on label "True" at bounding box center [331, 176] width 44 height 20
click at [320, 179] on input "True" at bounding box center [316, 176] width 7 height 6
radio input "true"
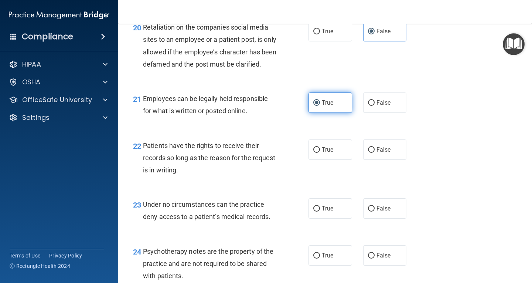
scroll to position [1515, 0]
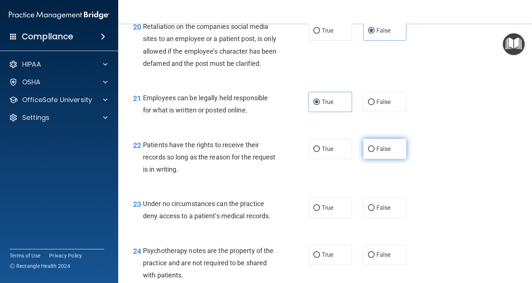
click at [387, 159] on label "False" at bounding box center [385, 149] width 44 height 20
click at [375, 152] on input "False" at bounding box center [371, 149] width 7 height 6
radio input "true"
click at [389, 218] on label "False" at bounding box center [385, 207] width 44 height 20
click at [375, 211] on input "False" at bounding box center [371, 208] width 7 height 6
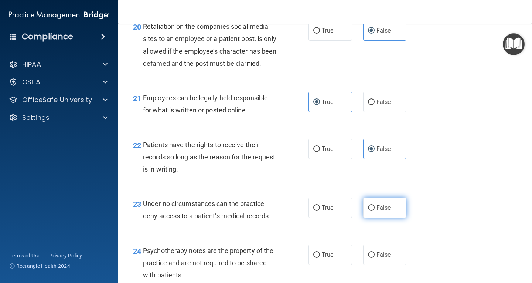
radio input "true"
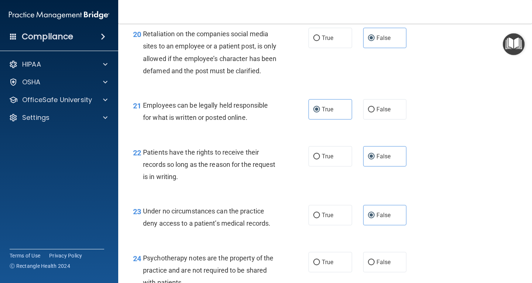
scroll to position [1589, 0]
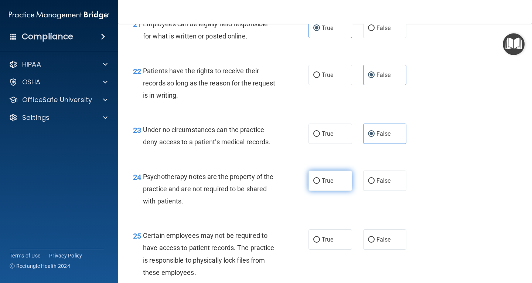
click at [328, 191] on label "True" at bounding box center [331, 180] width 44 height 20
click at [320, 184] on input "True" at bounding box center [316, 181] width 7 height 6
radio input "true"
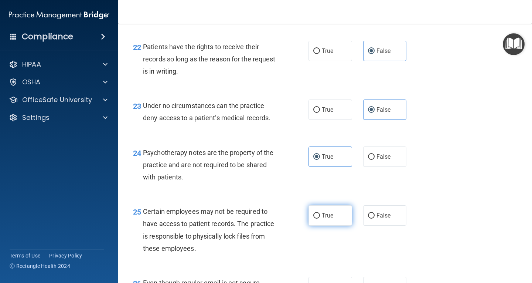
scroll to position [1626, 0]
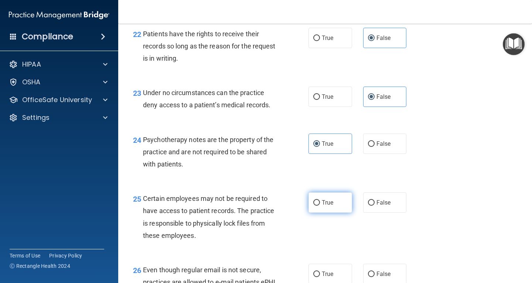
click at [313, 205] on input "True" at bounding box center [316, 203] width 7 height 6
radio input "true"
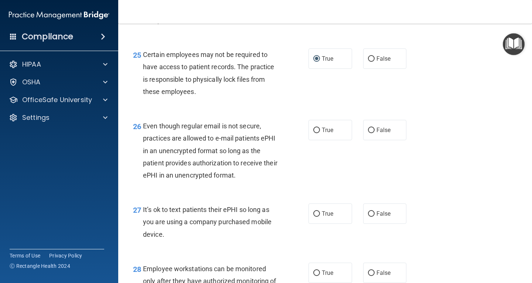
scroll to position [1774, 0]
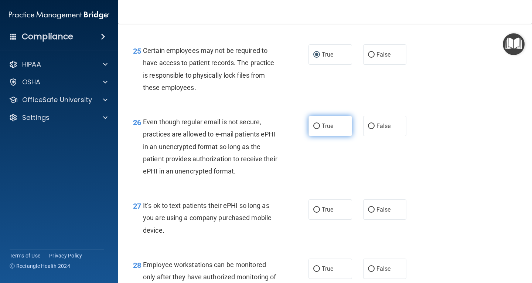
click at [316, 129] on input "True" at bounding box center [316, 126] width 7 height 6
radio input "true"
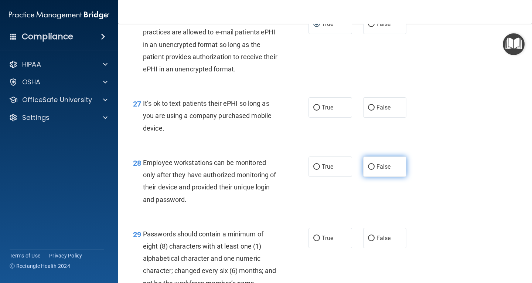
scroll to position [1885, 0]
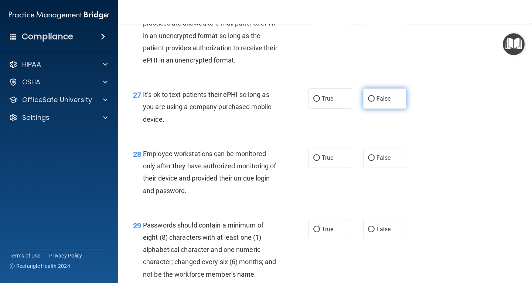
click at [377, 102] on span "False" at bounding box center [384, 98] width 14 height 7
click at [375, 102] on input "False" at bounding box center [371, 99] width 7 height 6
radio input "true"
click at [383, 168] on label "False" at bounding box center [385, 157] width 44 height 20
click at [375, 161] on input "False" at bounding box center [371, 158] width 7 height 6
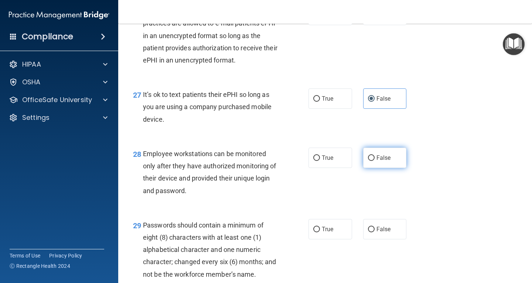
radio input "true"
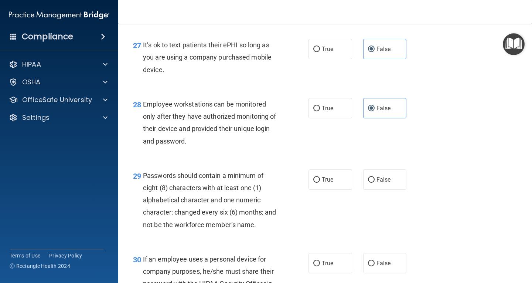
scroll to position [1959, 0]
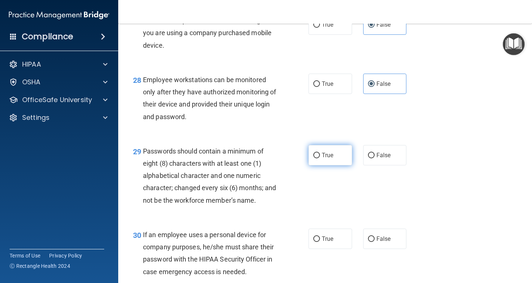
click at [325, 165] on label "True" at bounding box center [331, 155] width 44 height 20
click at [320, 158] on input "True" at bounding box center [316, 156] width 7 height 6
radio input "true"
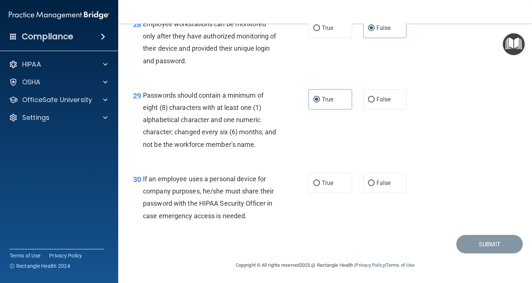
scroll to position [2027, 0]
click at [368, 180] on input "False" at bounding box center [371, 183] width 7 height 6
radio input "true"
click at [474, 247] on button "Submit" at bounding box center [489, 244] width 67 height 19
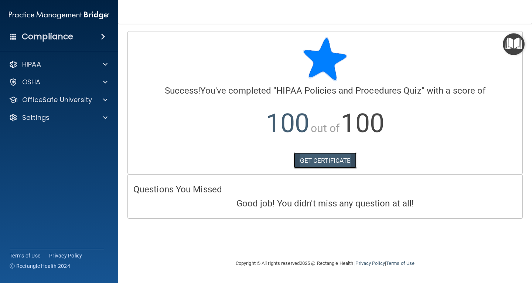
click at [321, 157] on link "GET CERTIFICATE" at bounding box center [325, 160] width 63 height 16
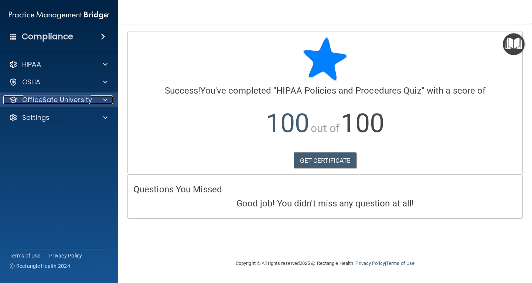
click at [81, 102] on p "OfficeSafe University" at bounding box center [57, 99] width 70 height 9
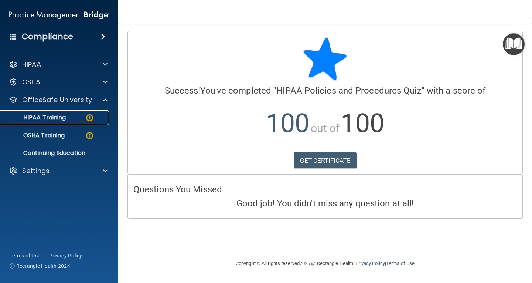
click at [89, 118] on img at bounding box center [89, 117] width 9 height 9
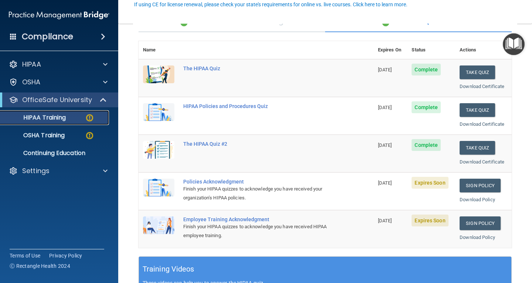
scroll to position [74, 0]
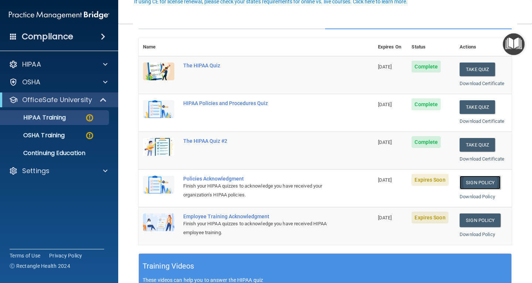
click at [470, 183] on link "Sign Policy" at bounding box center [480, 183] width 41 height 14
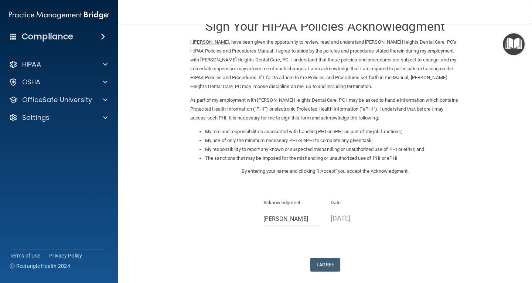
scroll to position [56, 0]
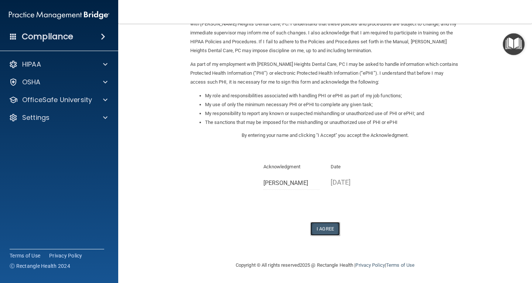
click at [331, 227] on button "I Agree" at bounding box center [325, 229] width 30 height 14
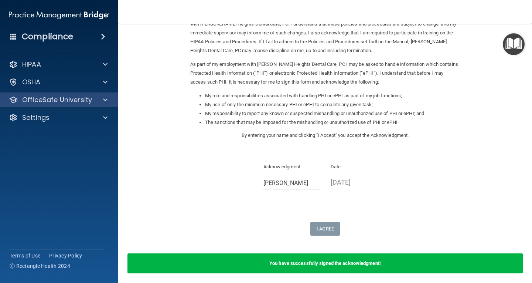
click at [90, 104] on div "OfficeSafe University" at bounding box center [59, 99] width 119 height 15
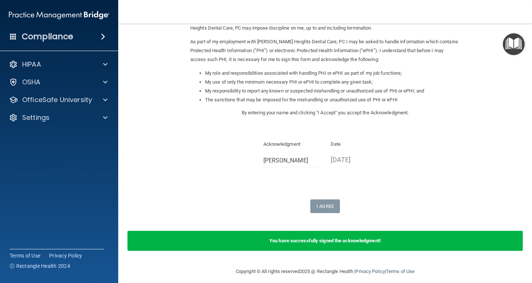
scroll to position [85, 0]
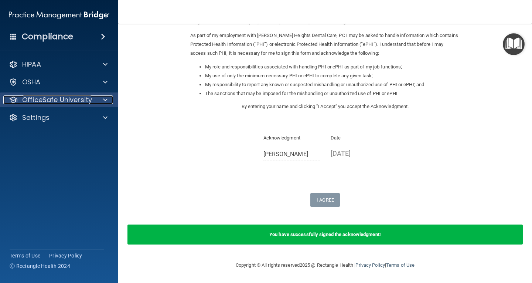
click at [92, 99] on div "OfficeSafe University" at bounding box center [49, 99] width 92 height 9
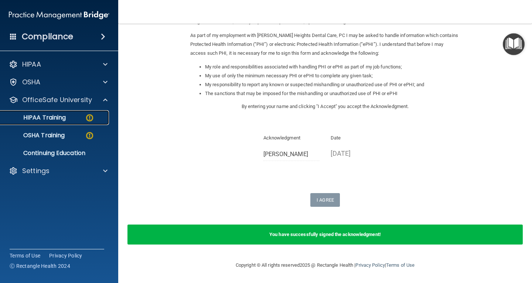
click at [89, 118] on img at bounding box center [89, 117] width 9 height 9
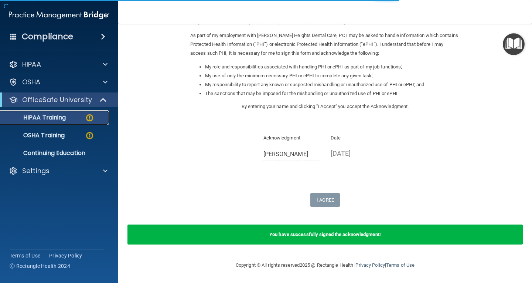
scroll to position [274, 0]
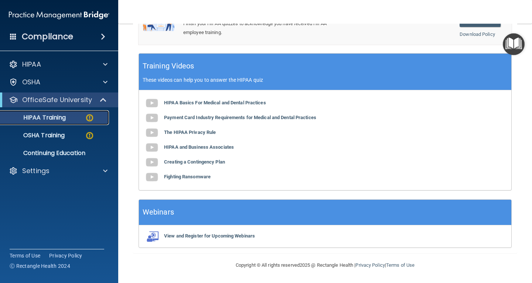
click at [96, 116] on div "HIPAA Training" at bounding box center [55, 117] width 101 height 7
click at [77, 98] on p "OfficeSafe University" at bounding box center [57, 99] width 70 height 9
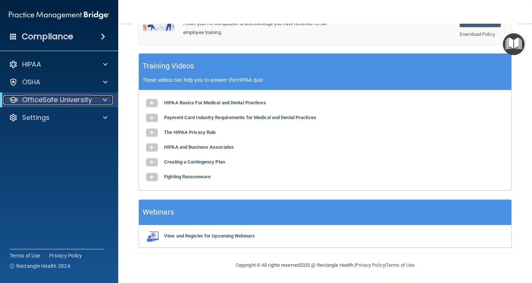
click at [79, 99] on p "OfficeSafe University" at bounding box center [57, 99] width 70 height 9
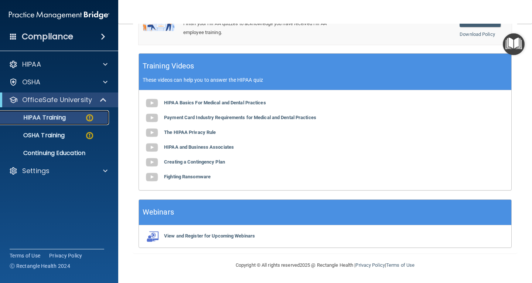
click at [83, 116] on div "HIPAA Training" at bounding box center [55, 117] width 101 height 7
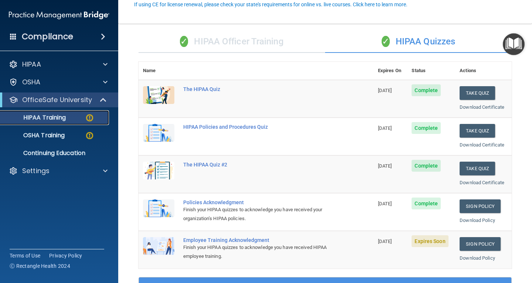
scroll to position [74, 0]
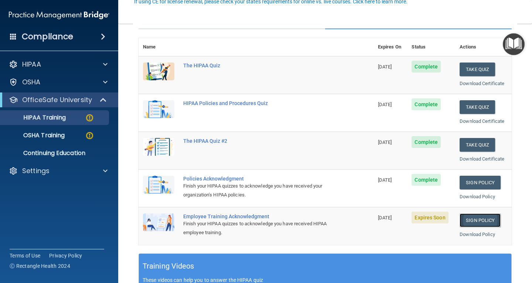
click at [476, 220] on link "Sign Policy" at bounding box center [480, 220] width 41 height 14
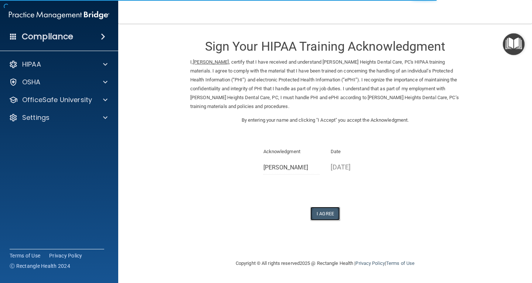
click at [331, 212] on button "I Agree" at bounding box center [325, 214] width 30 height 14
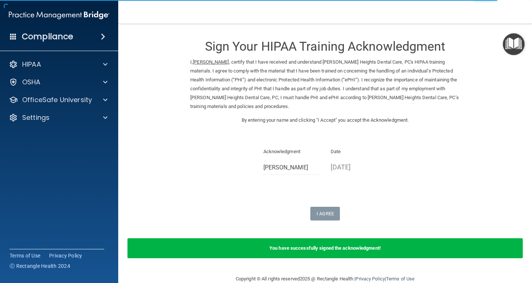
scroll to position [14, 0]
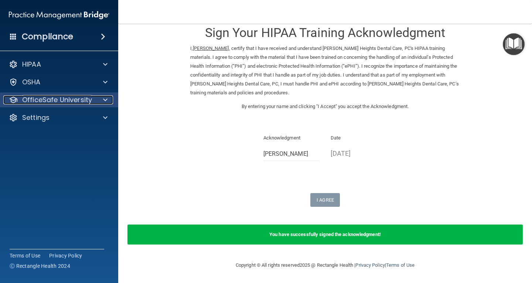
click at [100, 101] on div at bounding box center [104, 99] width 18 height 9
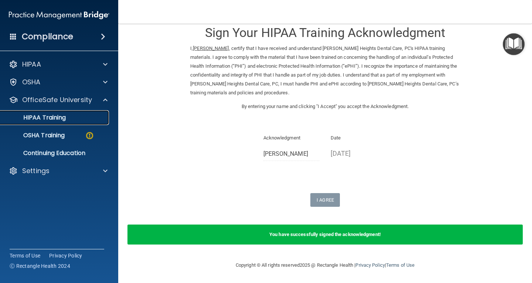
click at [76, 116] on div "HIPAA Training" at bounding box center [55, 117] width 101 height 7
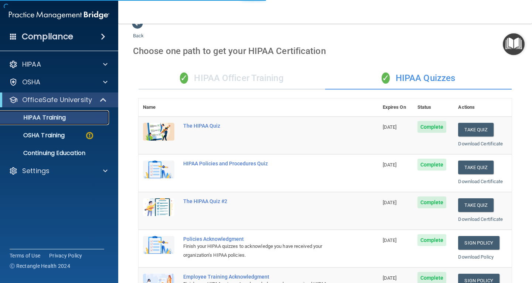
scroll to position [274, 0]
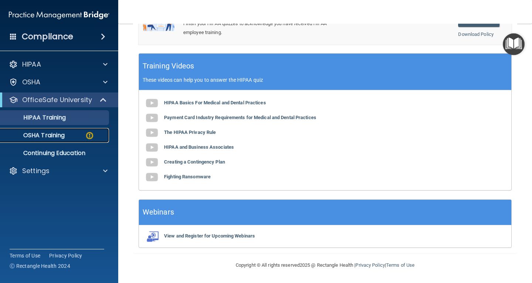
click at [54, 137] on p "OSHA Training" at bounding box center [35, 135] width 60 height 7
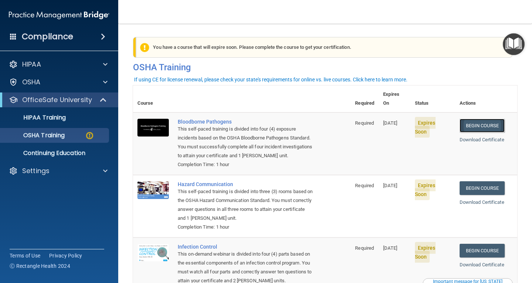
click at [487, 119] on link "Begin Course" at bounding box center [482, 126] width 45 height 14
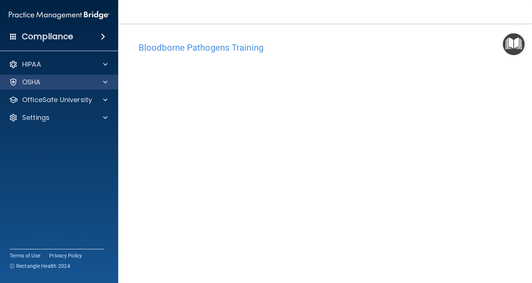
click at [55, 77] on div "OSHA" at bounding box center [59, 82] width 119 height 15
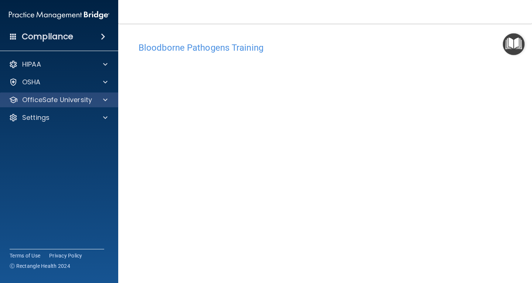
click at [84, 94] on div "OfficeSafe University" at bounding box center [59, 99] width 119 height 15
click at [96, 102] on div at bounding box center [104, 99] width 18 height 9
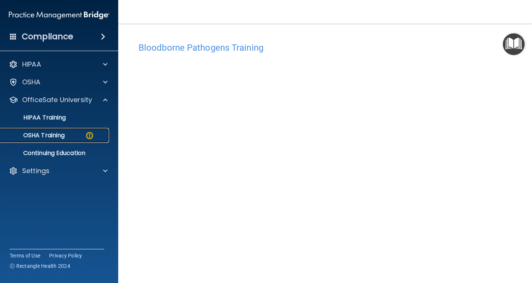
click at [89, 132] on img at bounding box center [89, 135] width 9 height 9
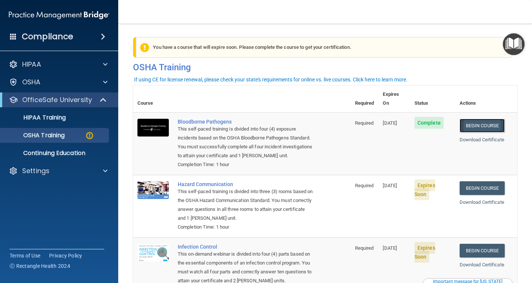
click at [495, 119] on link "Begin Course" at bounding box center [482, 126] width 45 height 14
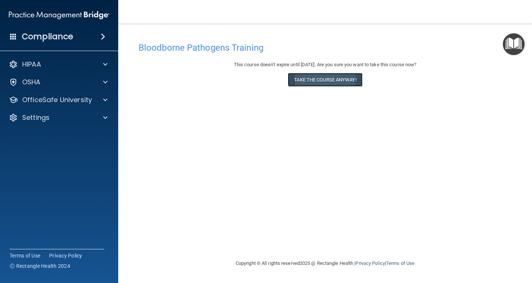
click at [319, 81] on button "Take the course anyway!" at bounding box center [325, 80] width 74 height 14
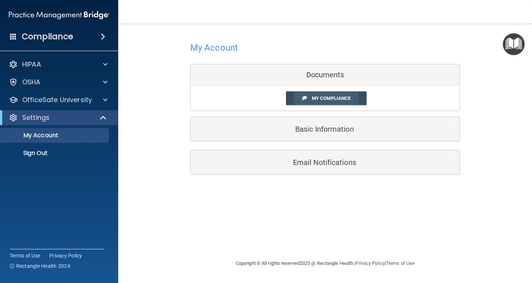
click at [356, 101] on link "My Compliance" at bounding box center [326, 98] width 81 height 14
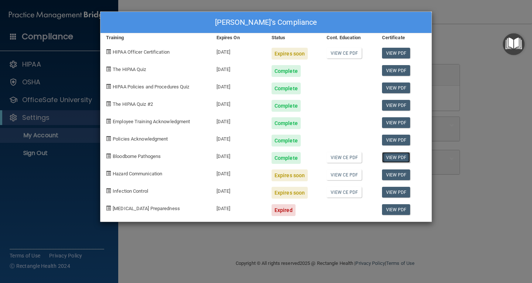
click at [387, 158] on link "View PDF" at bounding box center [396, 157] width 28 height 11
click at [388, 50] on link "View PDF" at bounding box center [396, 53] width 28 height 11
click at [48, 187] on div "[PERSON_NAME]'s Compliance Training Expires On Status Cont. Education Certifica…" at bounding box center [266, 141] width 532 height 283
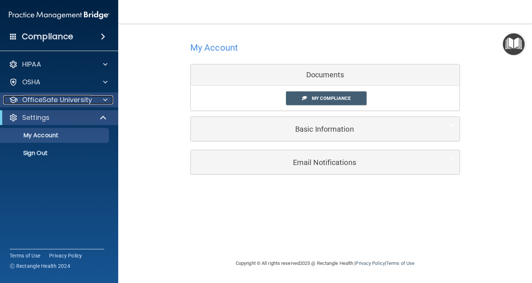
click at [89, 100] on p "OfficeSafe University" at bounding box center [57, 99] width 70 height 9
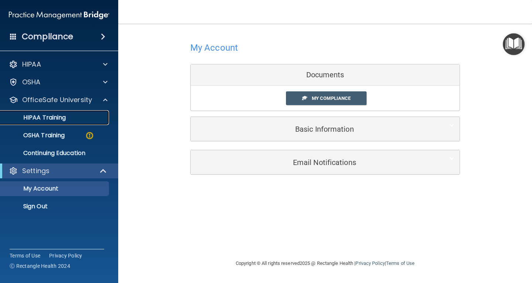
click at [84, 113] on link "HIPAA Training" at bounding box center [51, 117] width 116 height 15
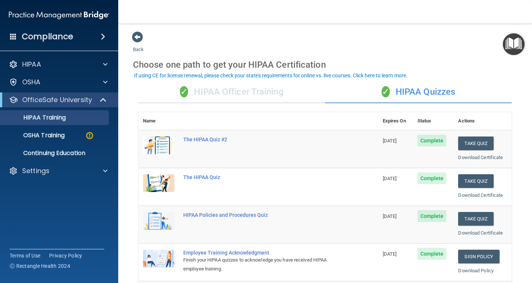
click at [268, 95] on div "✓ HIPAA Officer Training" at bounding box center [232, 92] width 187 height 22
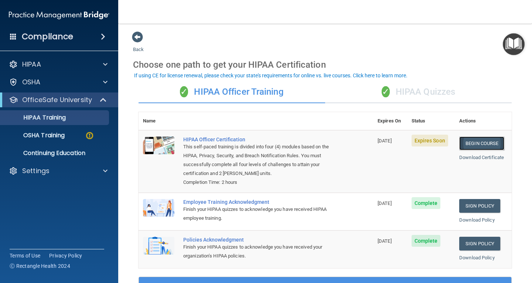
click at [470, 143] on link "Begin Course" at bounding box center [481, 143] width 45 height 14
